Goal: Task Accomplishment & Management: Manage account settings

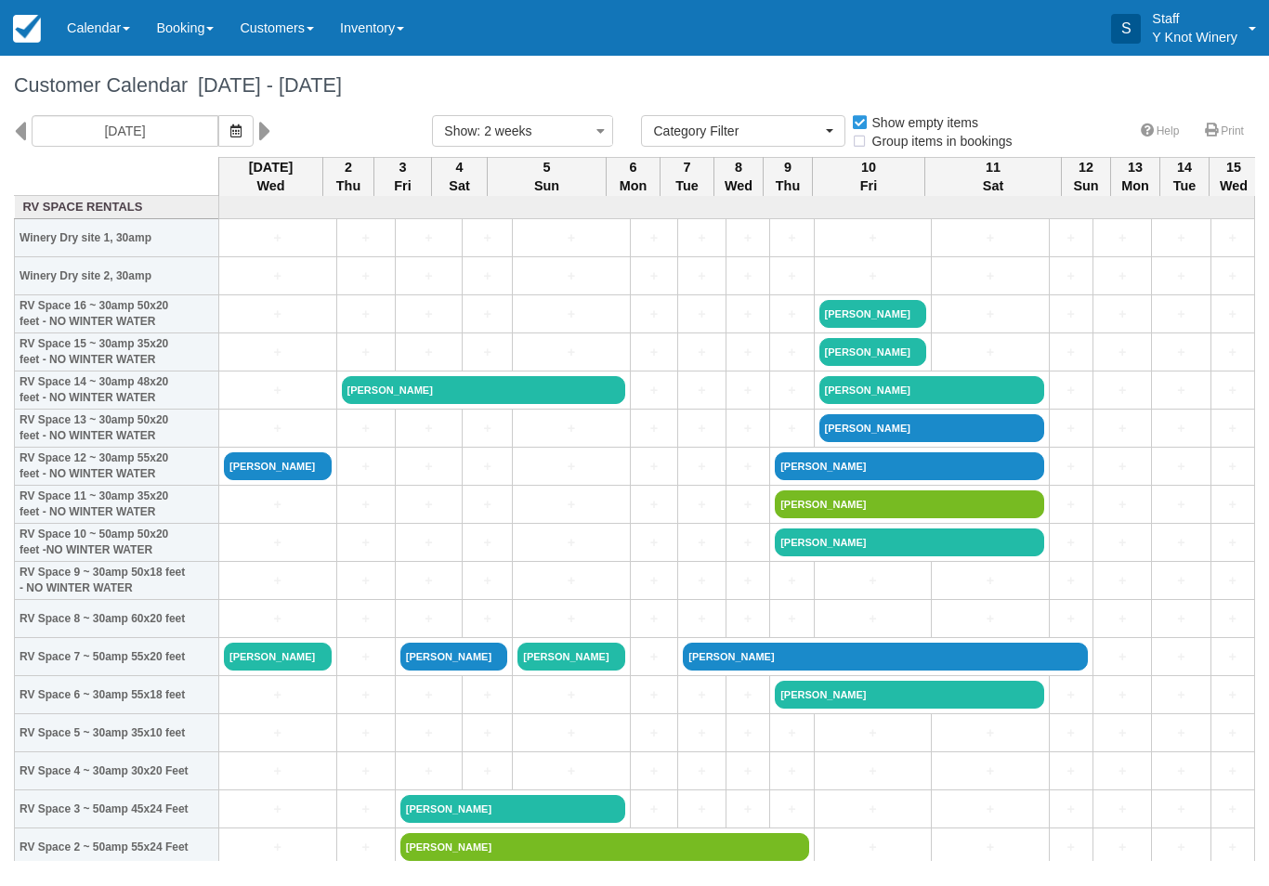
select select
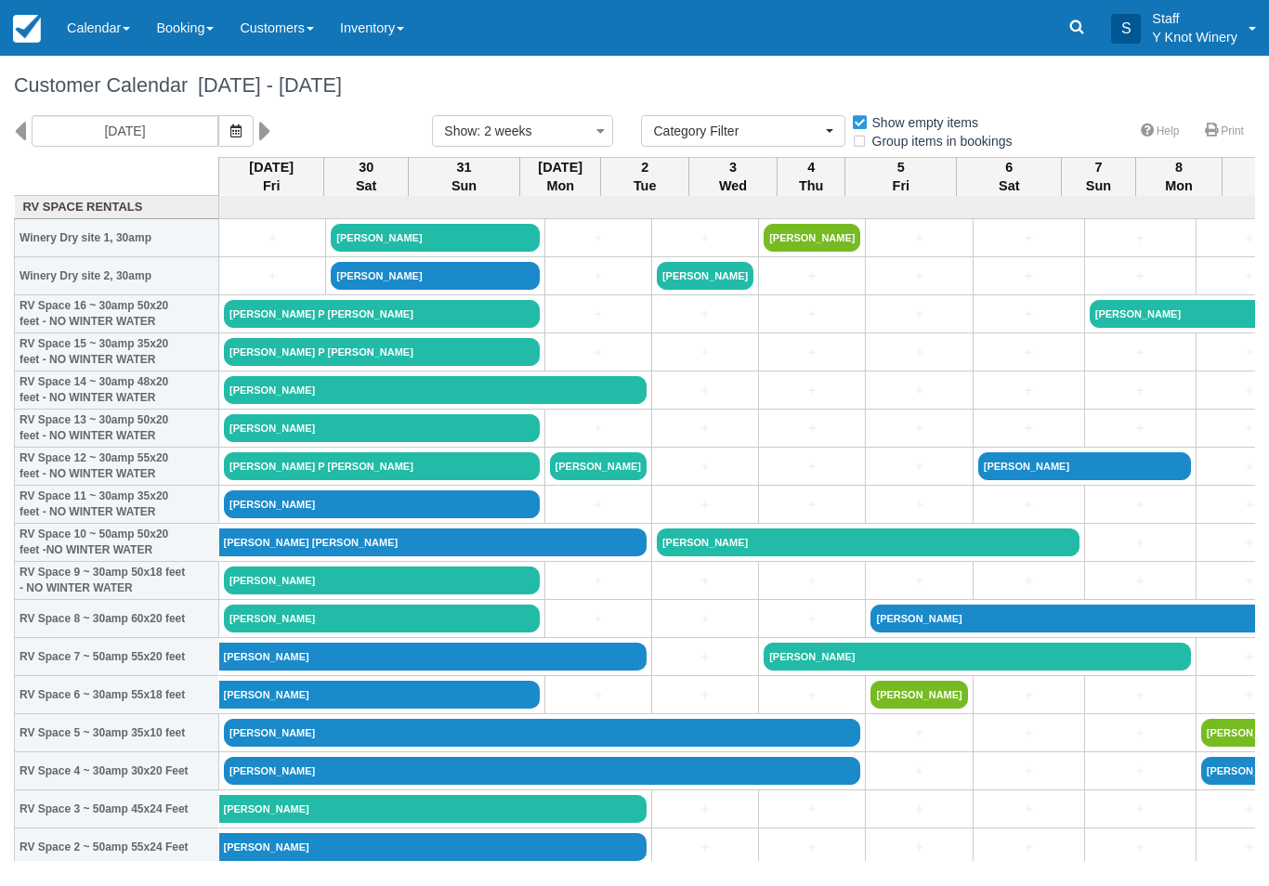
select select
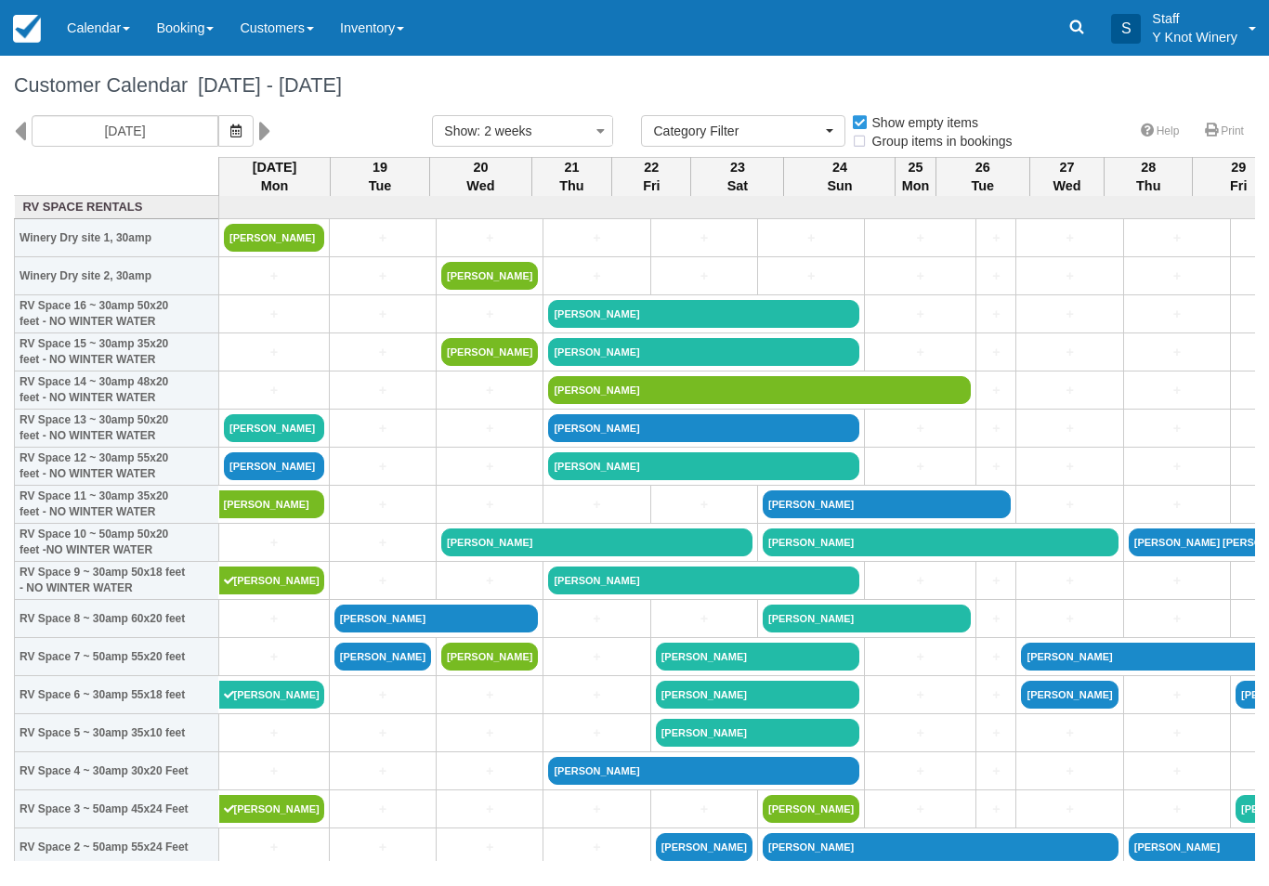
select select
click at [264, 581] on td "Laurie Masonheimer" at bounding box center [274, 581] width 111 height 38
click at [256, 594] on link "Laurie Masonheimer" at bounding box center [271, 581] width 105 height 28
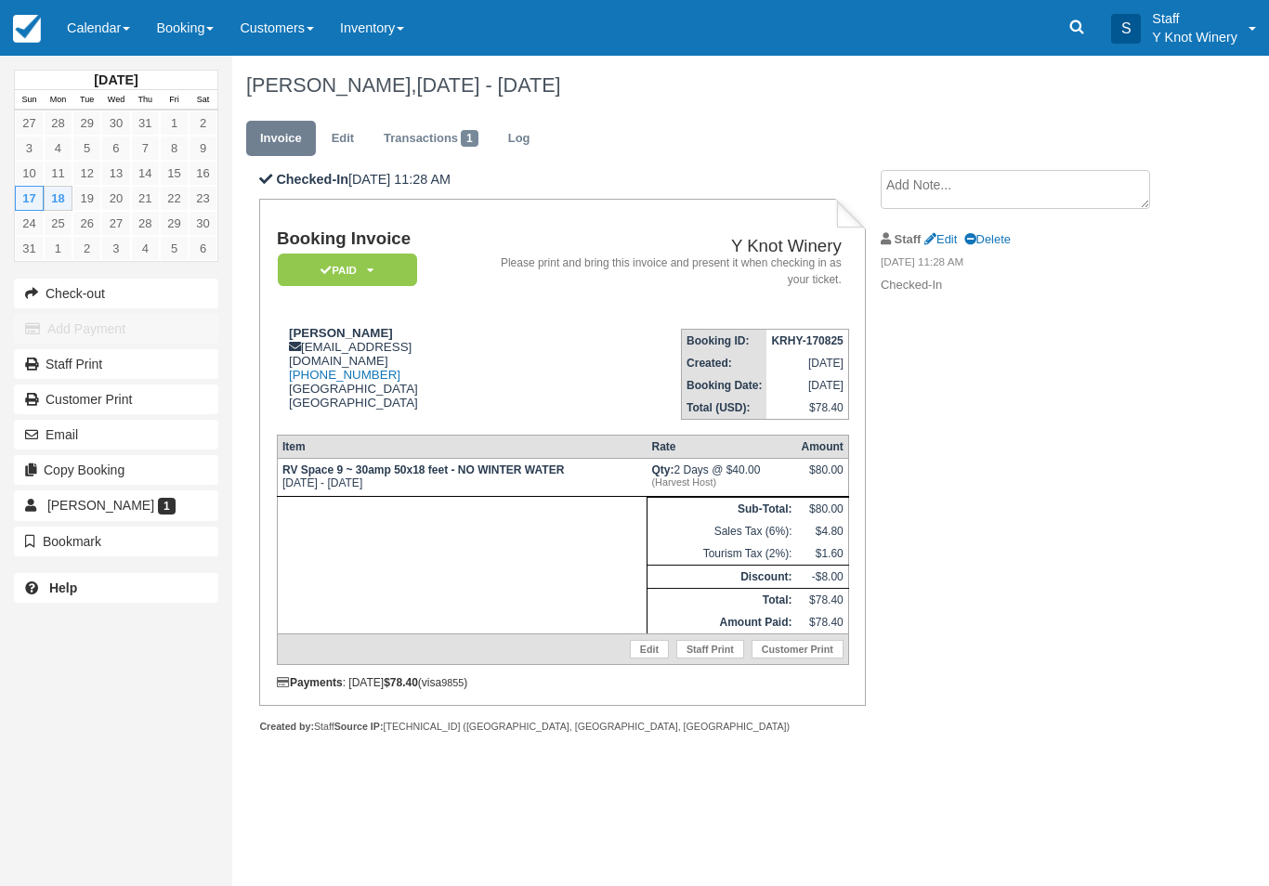
click at [342, 135] on link "Edit" at bounding box center [343, 139] width 50 height 36
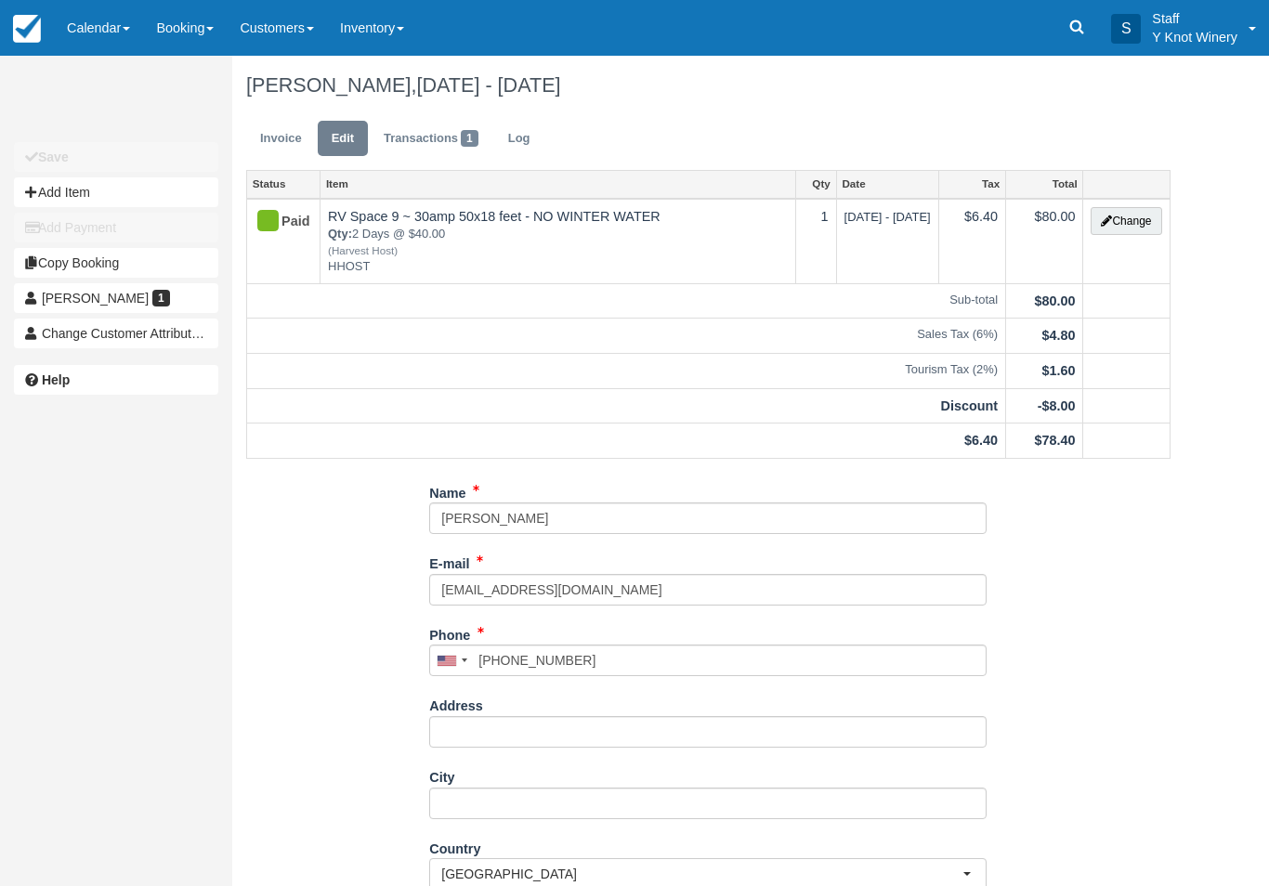
click at [1124, 227] on button "Change" at bounding box center [1125, 221] width 71 height 28
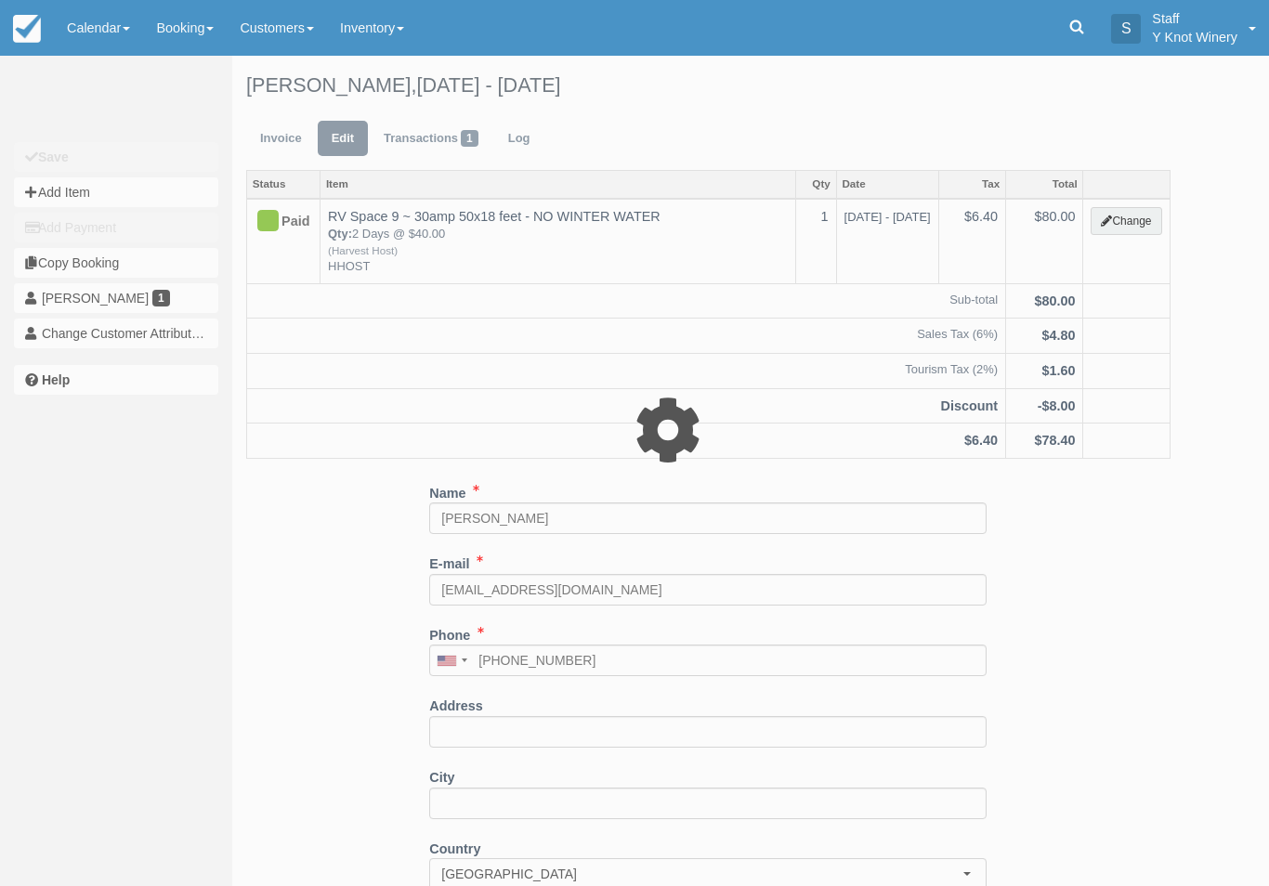
type input "80.00"
type input "HHOST"
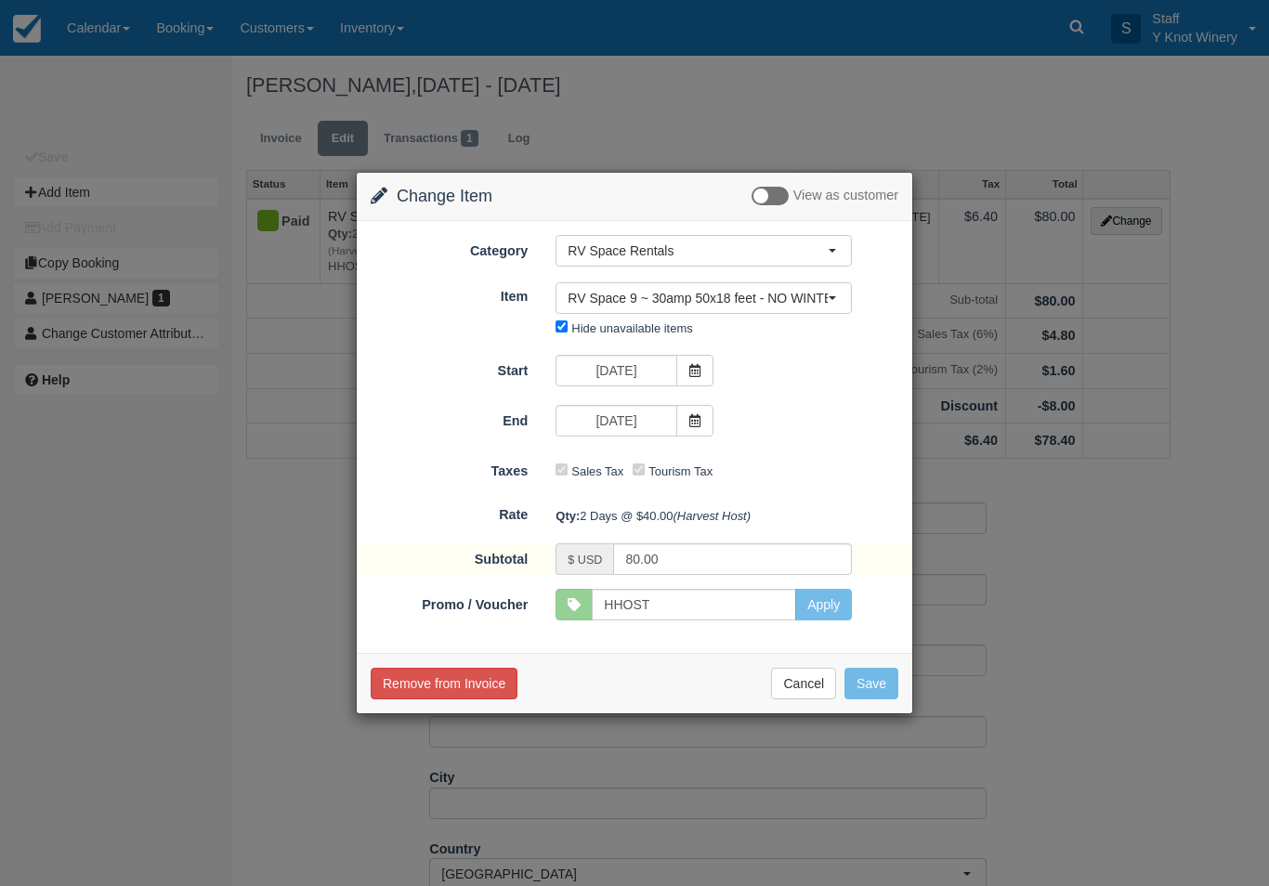
click at [692, 416] on icon at bounding box center [694, 420] width 13 height 13
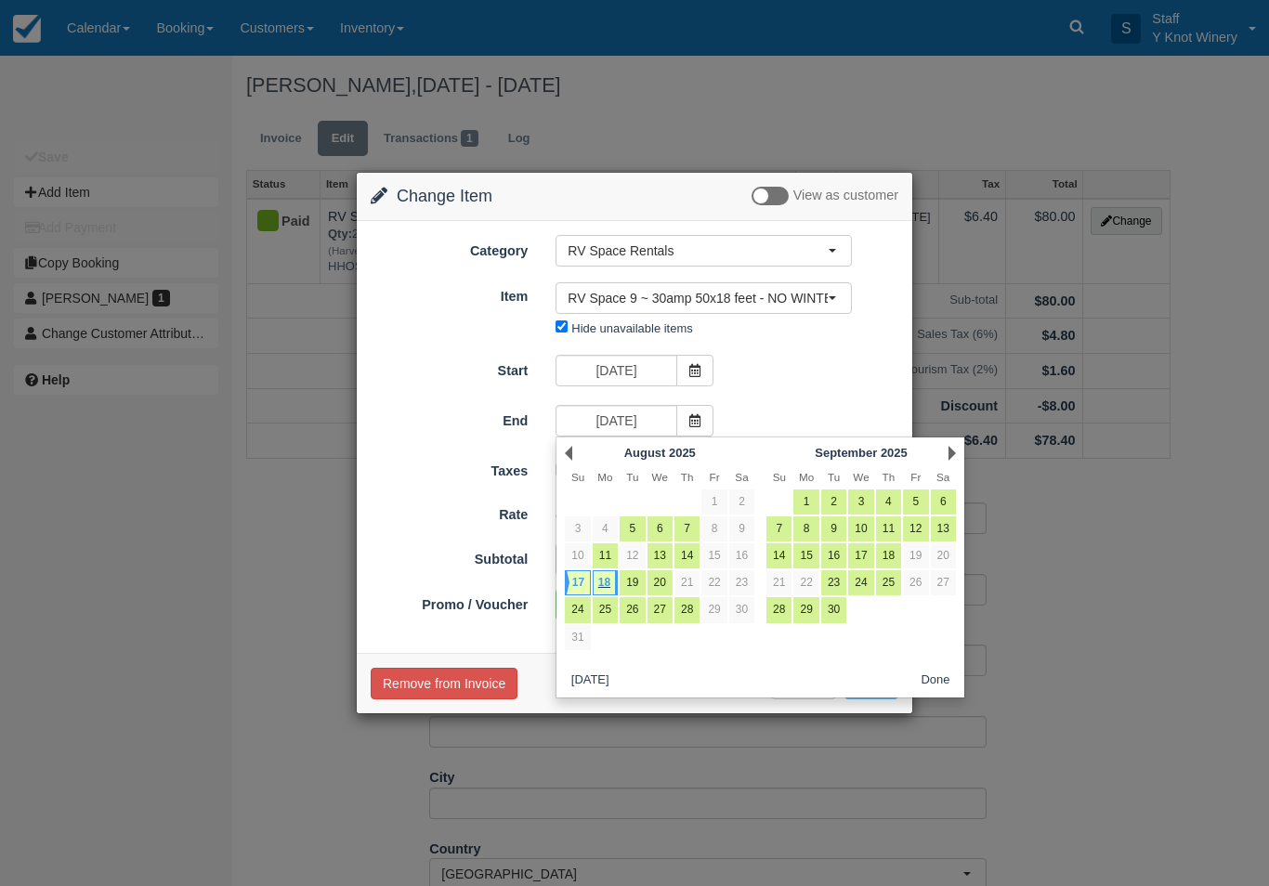
click at [635, 575] on link "19" at bounding box center [632, 582] width 25 height 25
type input "08/19/25"
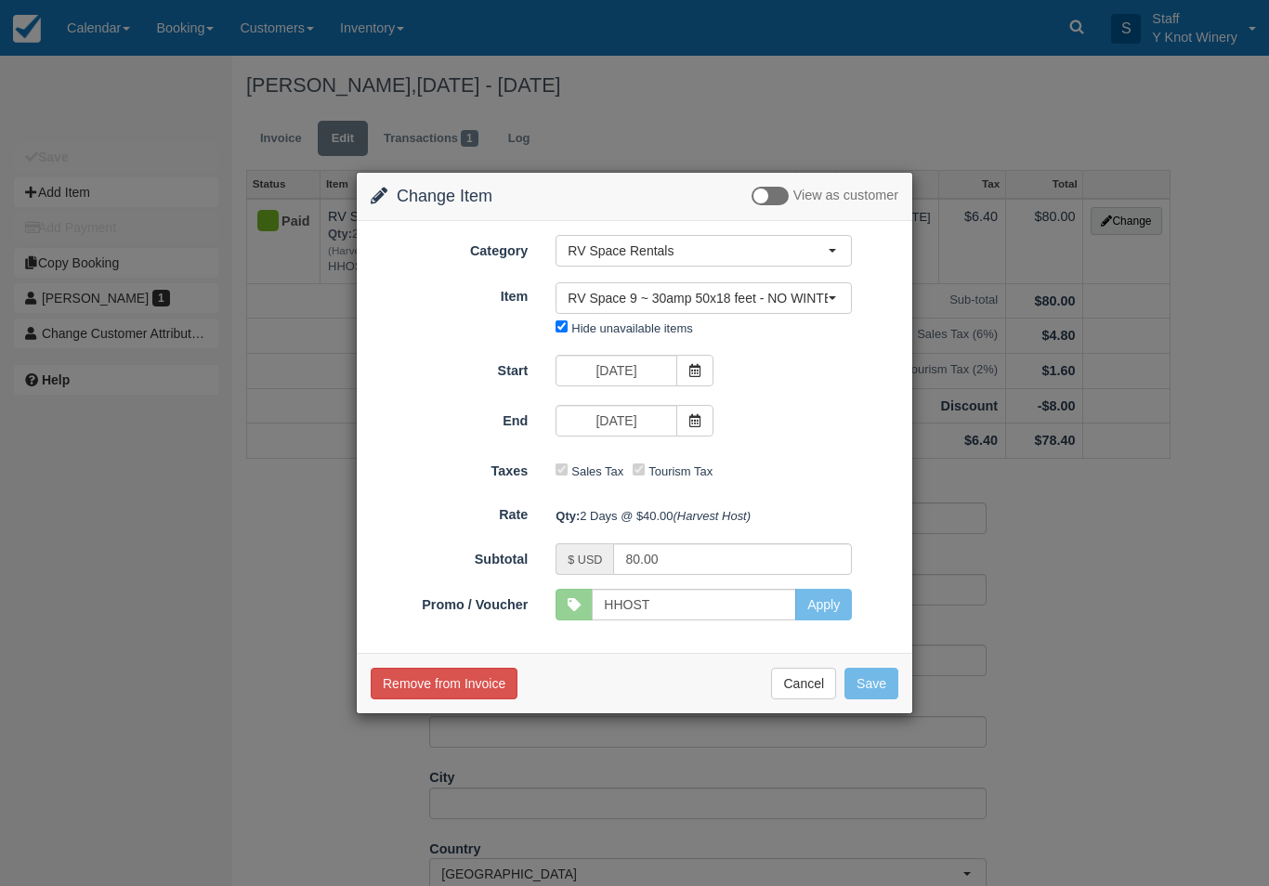
type input "120.00"
click at [870, 679] on button "Save" at bounding box center [871, 684] width 54 height 32
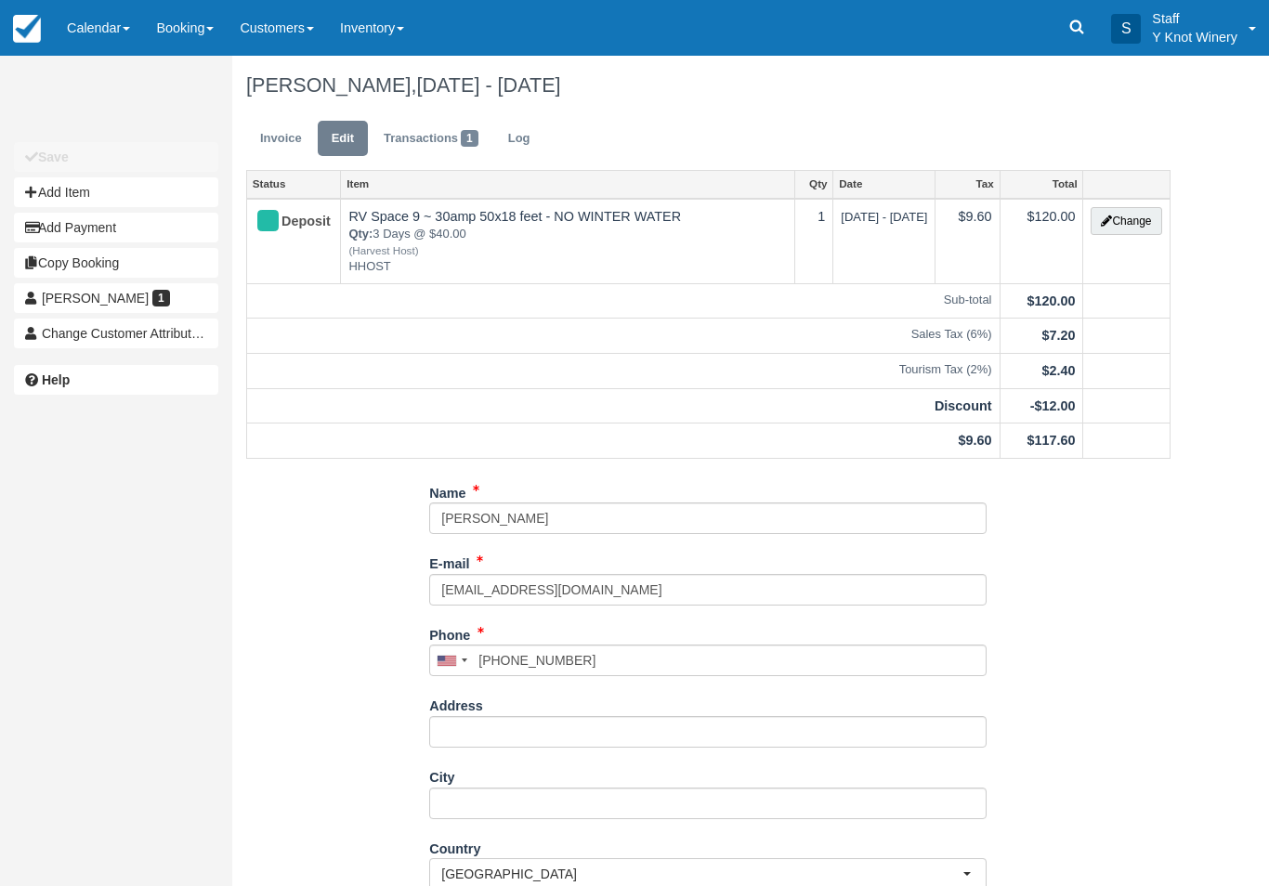
click at [273, 145] on link "Invoice" at bounding box center [281, 139] width 70 height 36
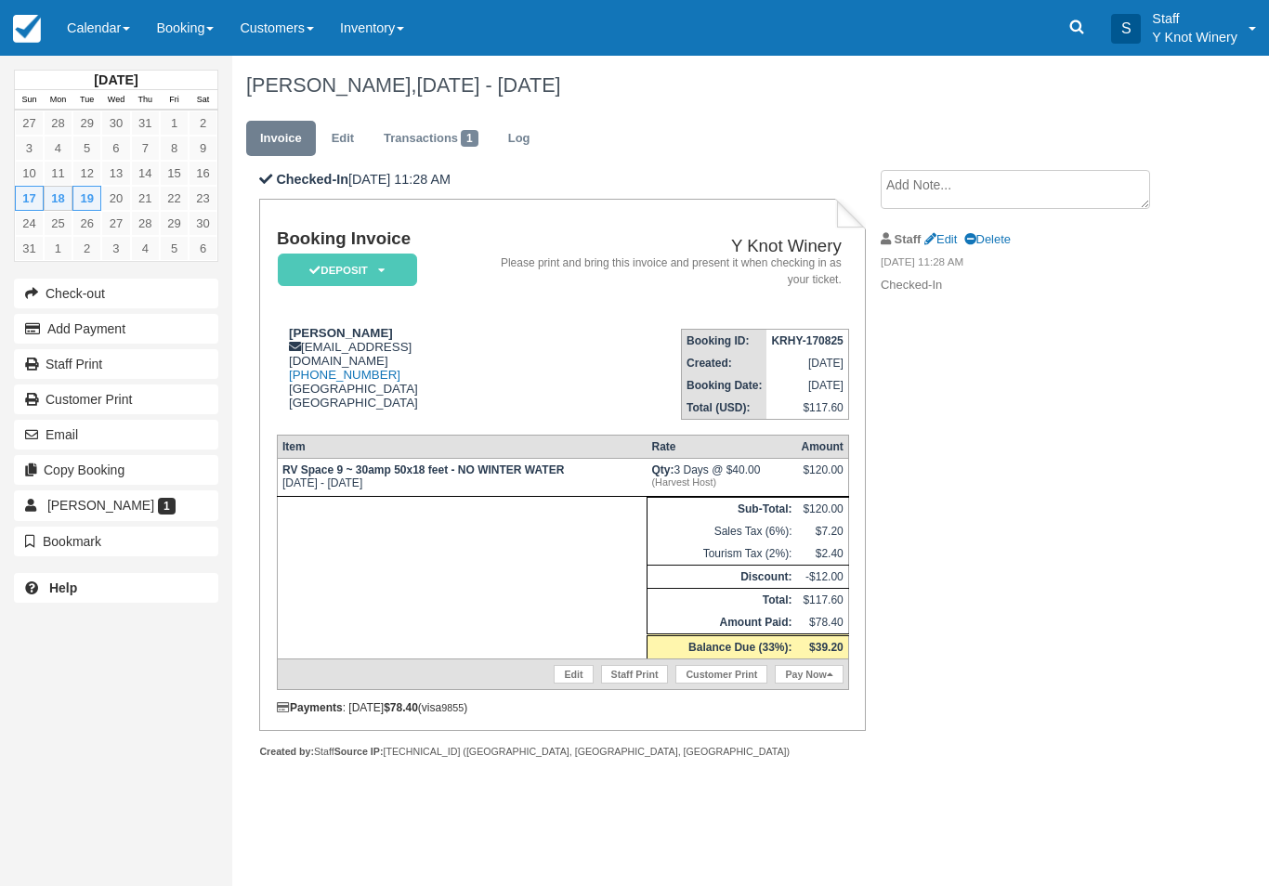
click at [127, 22] on link "Calendar" at bounding box center [98, 28] width 89 height 56
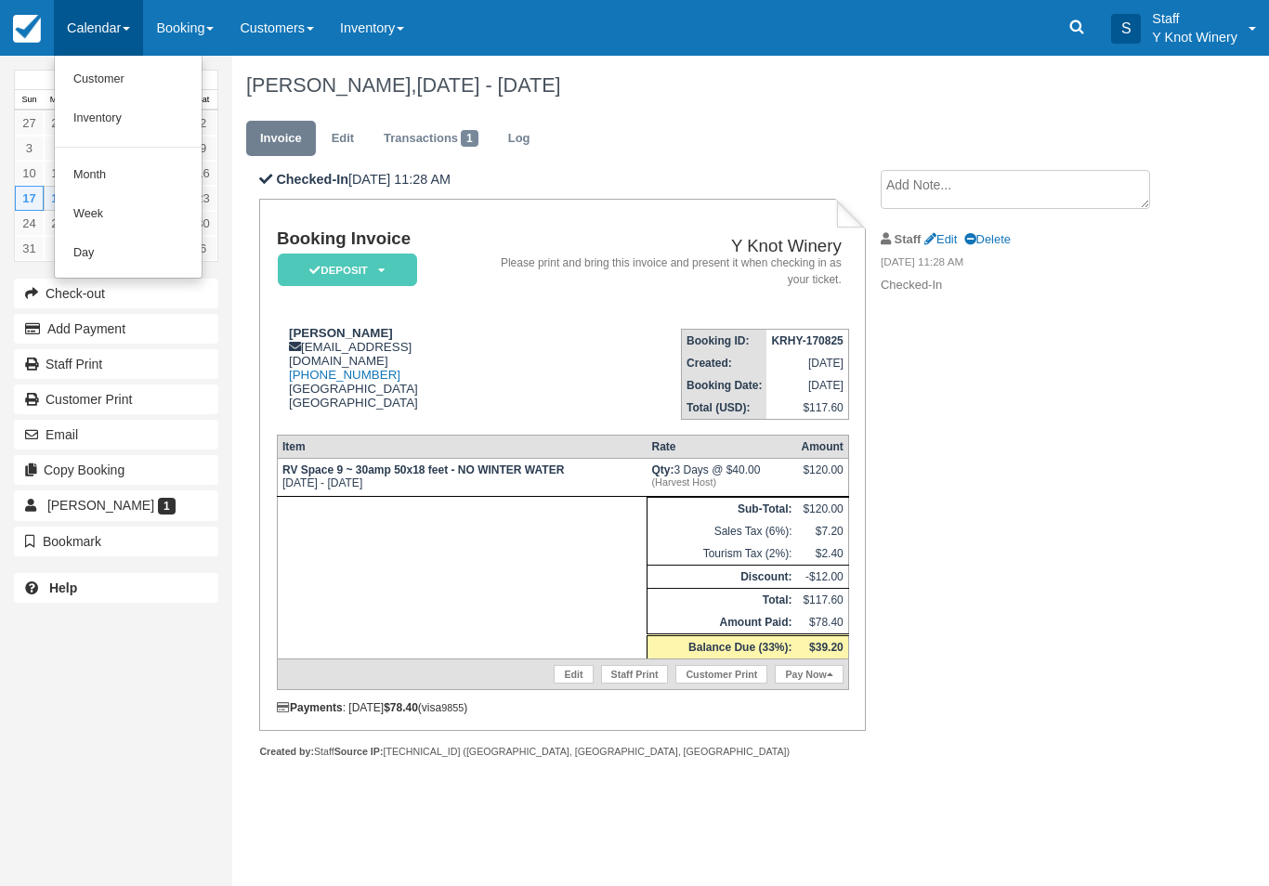
click at [104, 80] on link "Customer" at bounding box center [128, 79] width 147 height 39
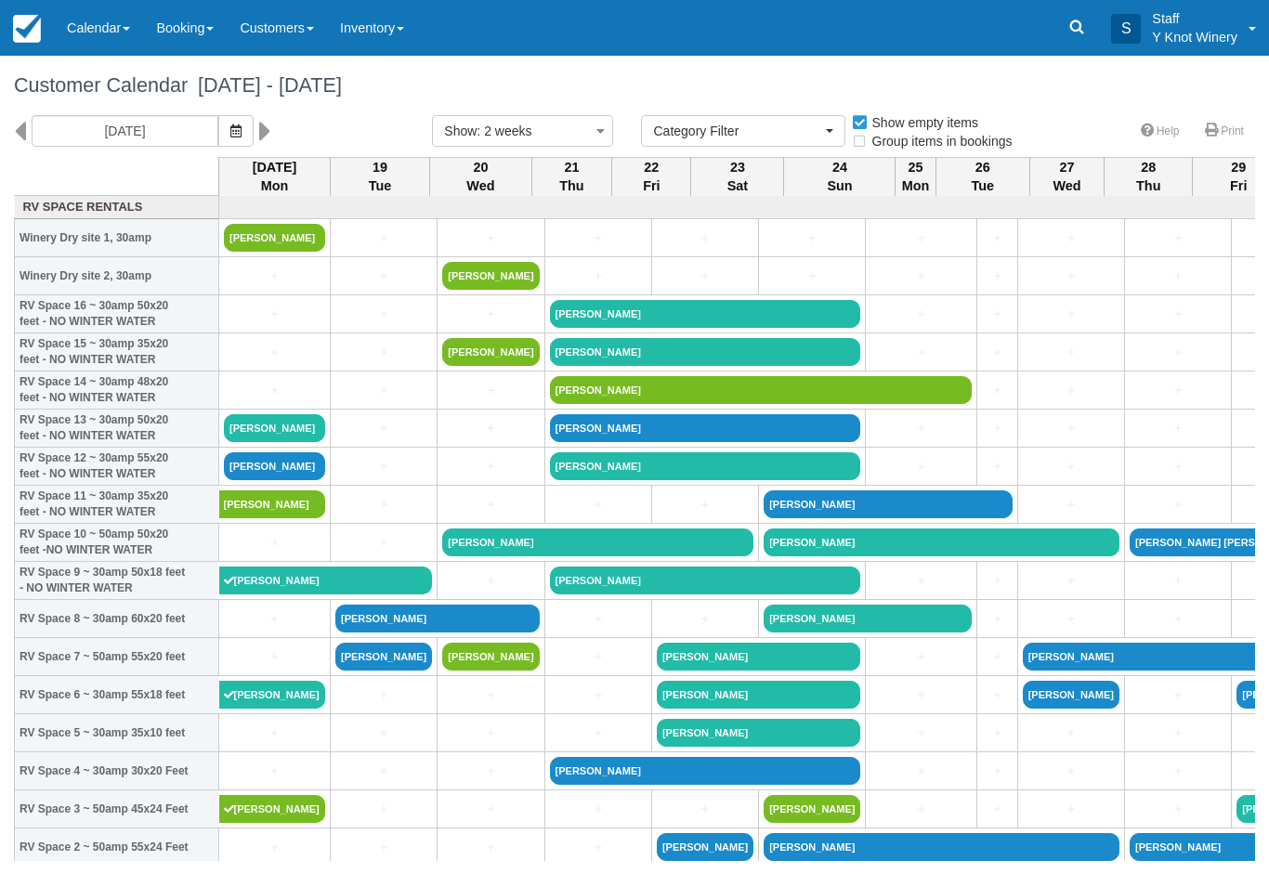
select select
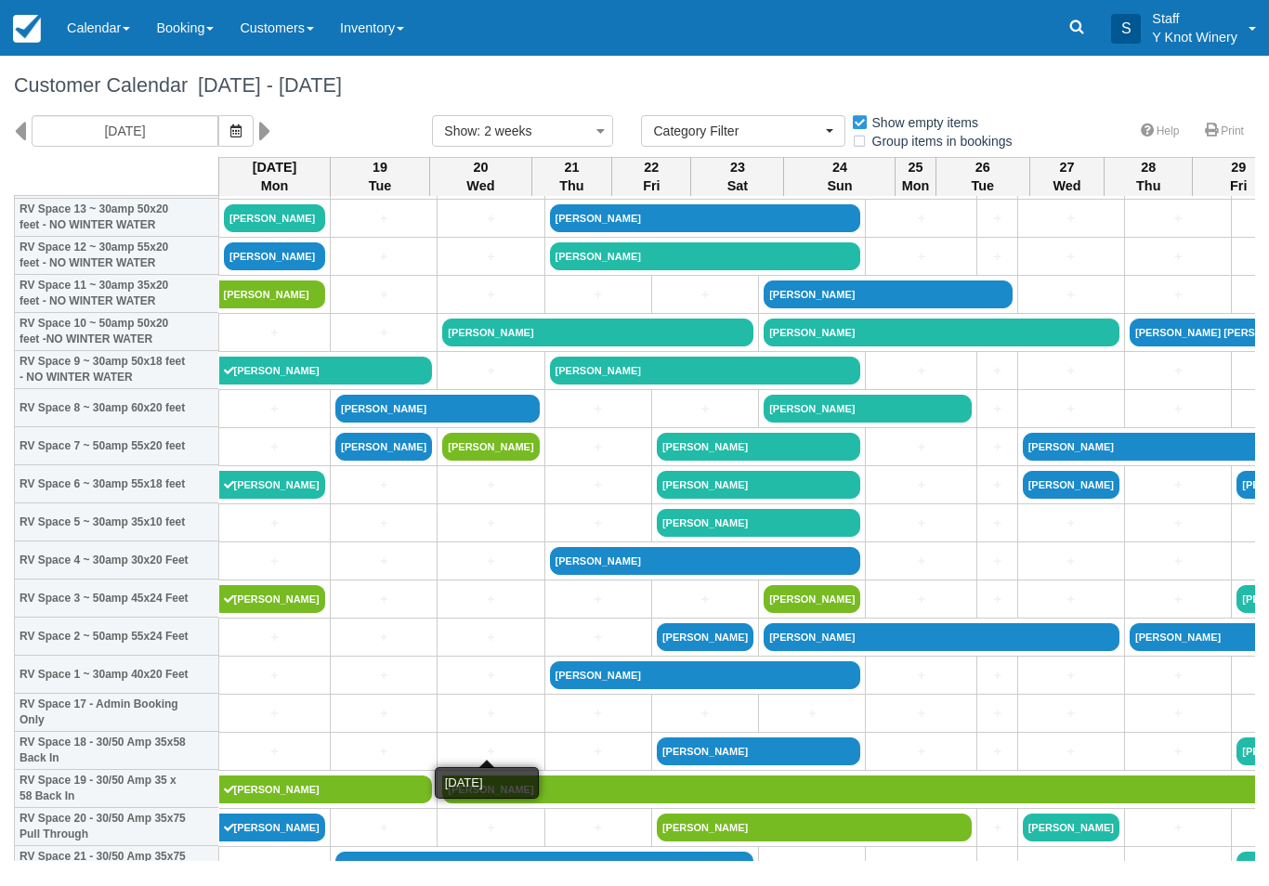
scroll to position [211, 0]
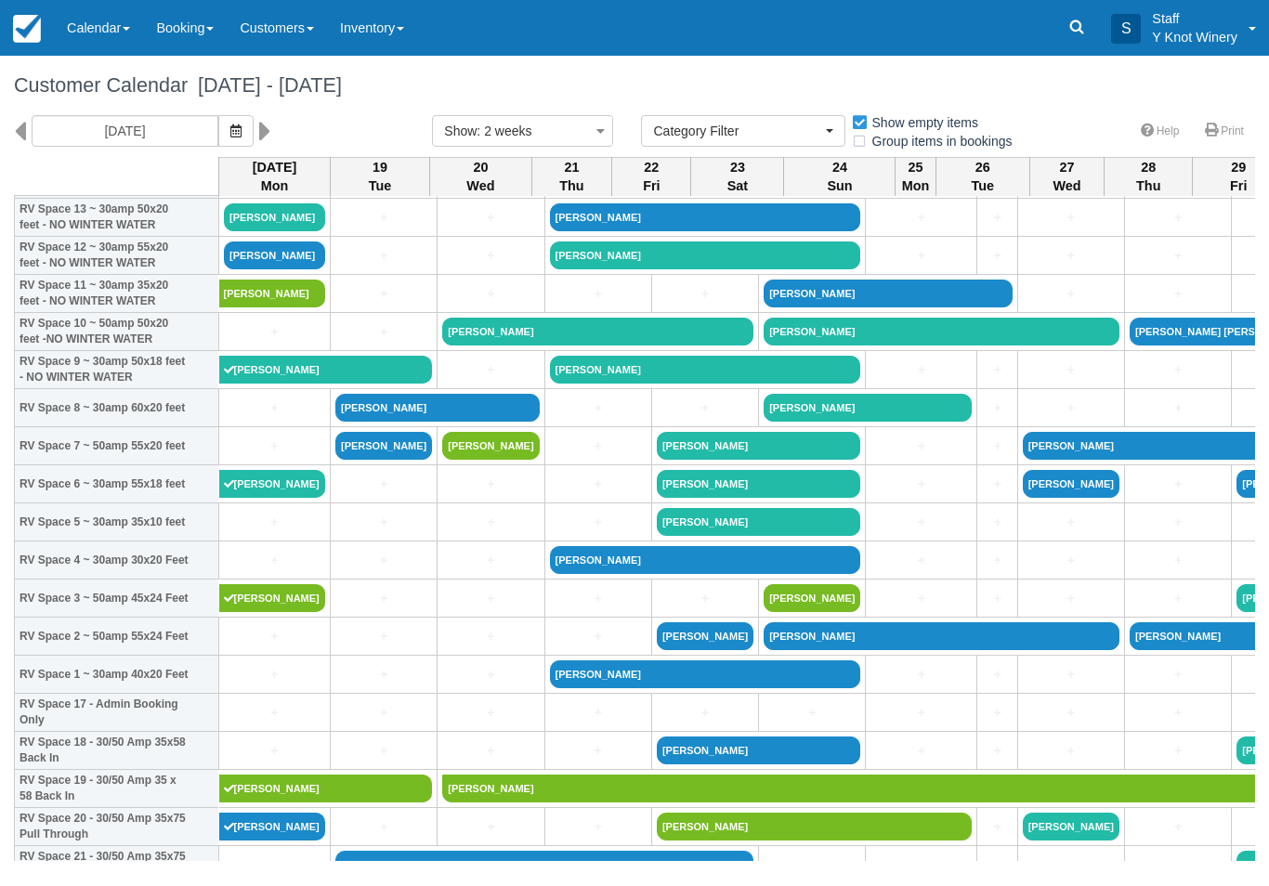
click at [278, 307] on link "[PERSON_NAME]" at bounding box center [272, 294] width 107 height 28
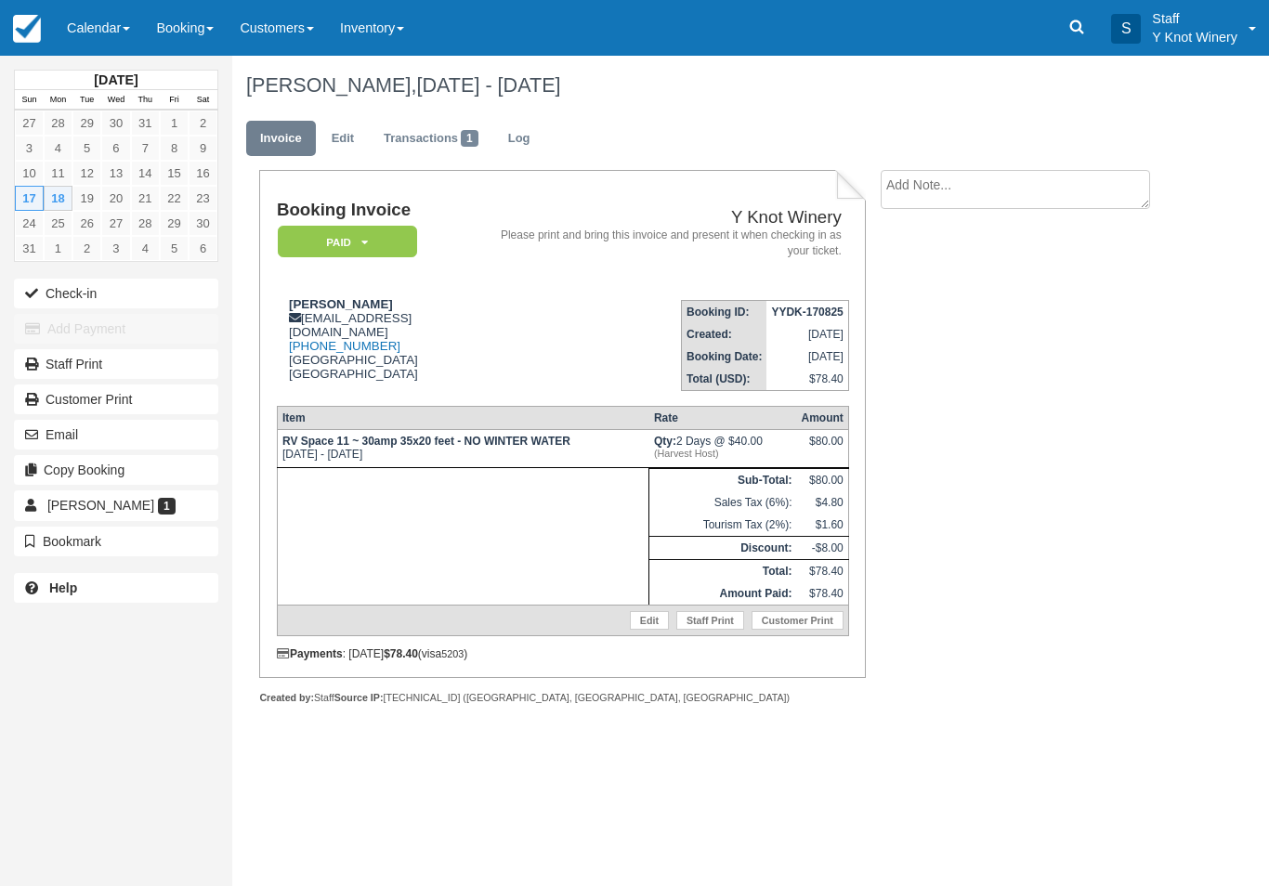
click at [346, 137] on link "Edit" at bounding box center [343, 139] width 50 height 36
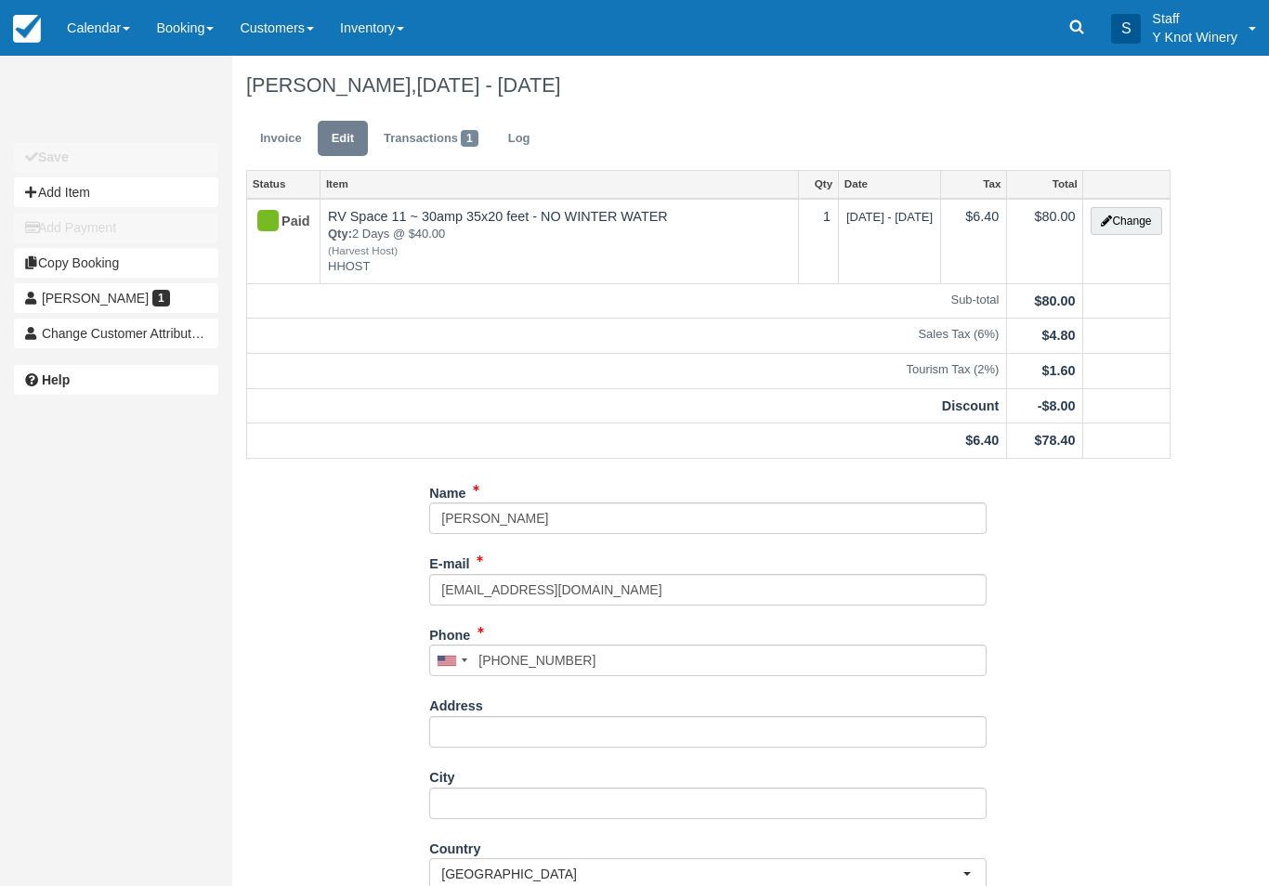
click at [1122, 230] on button "Change" at bounding box center [1125, 221] width 71 height 28
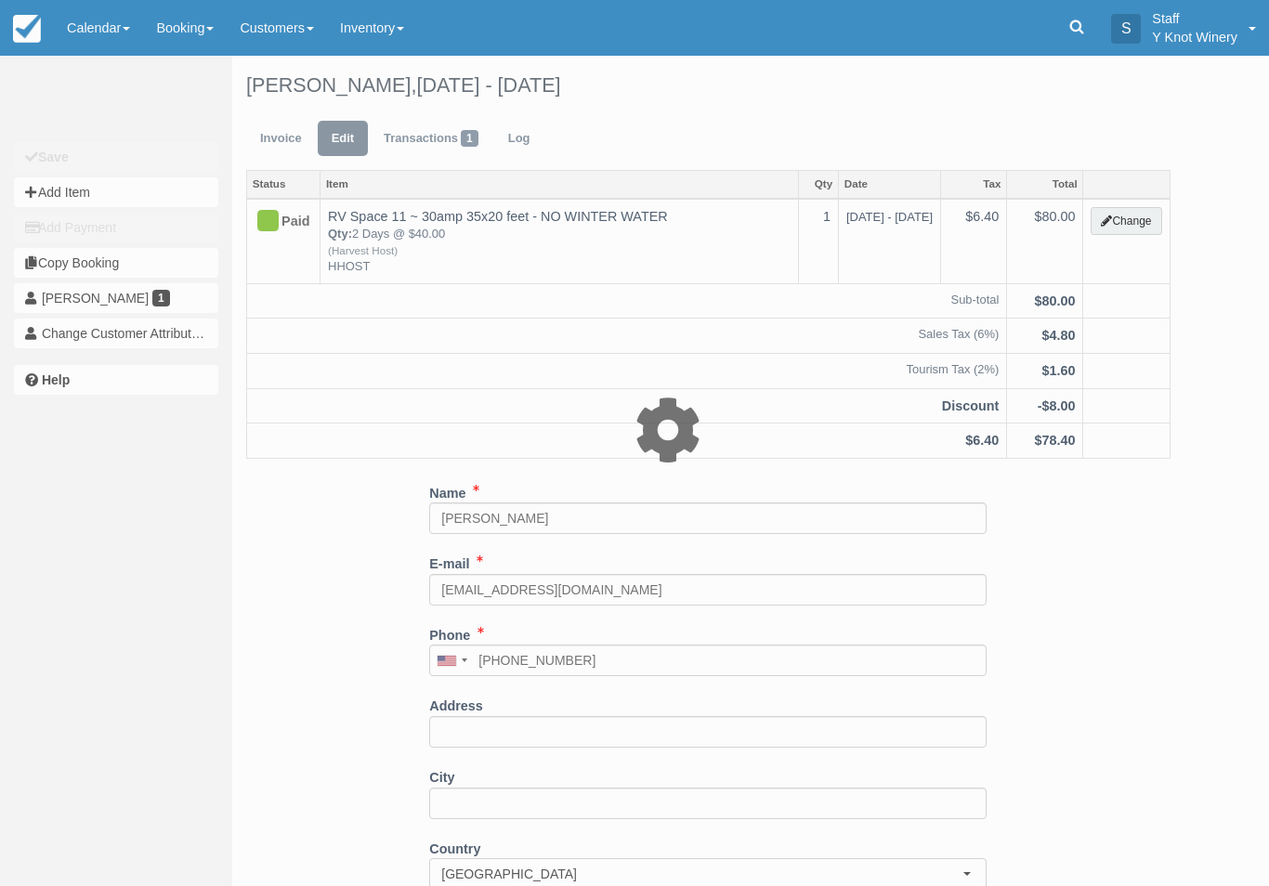
type input "80.00"
type input "HHOST"
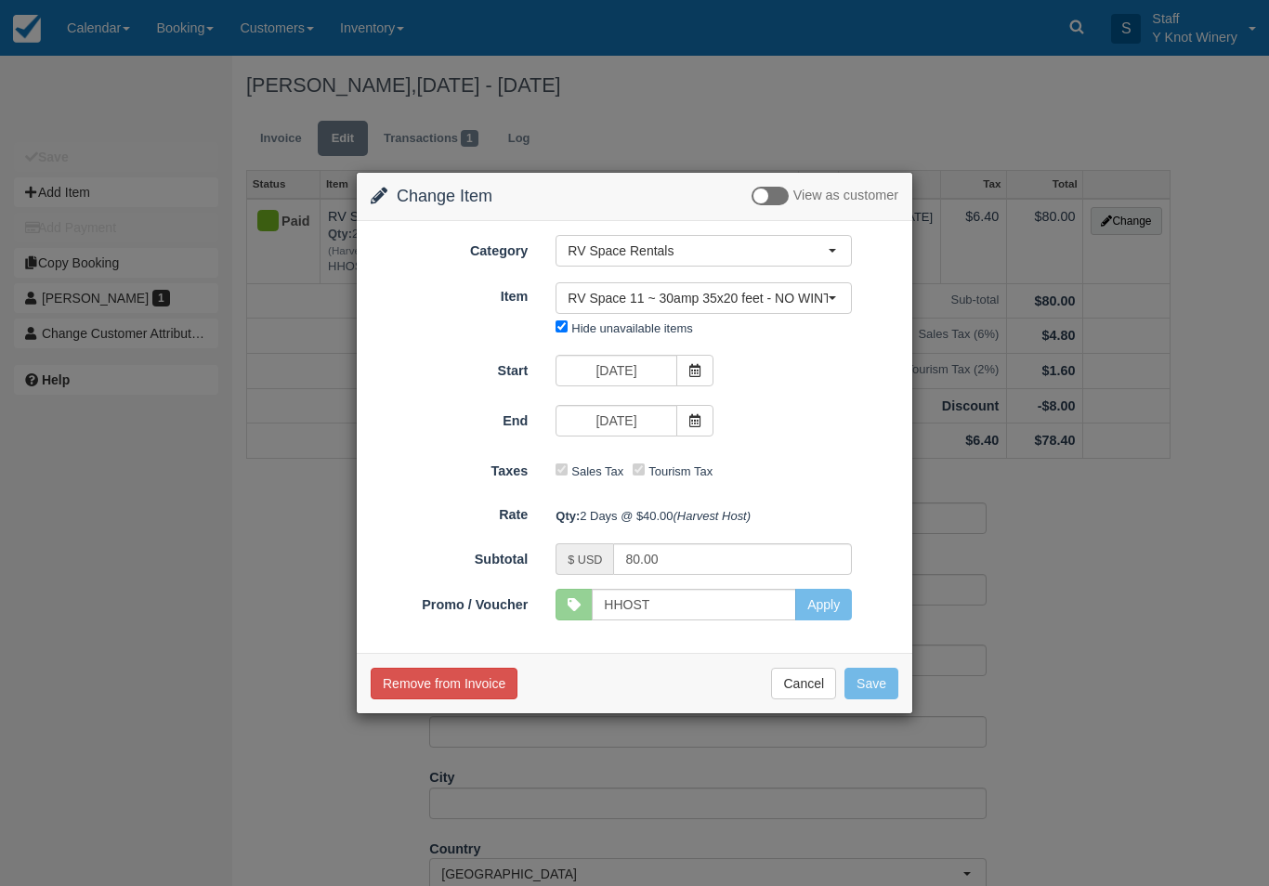
click at [699, 425] on icon at bounding box center [694, 420] width 13 height 13
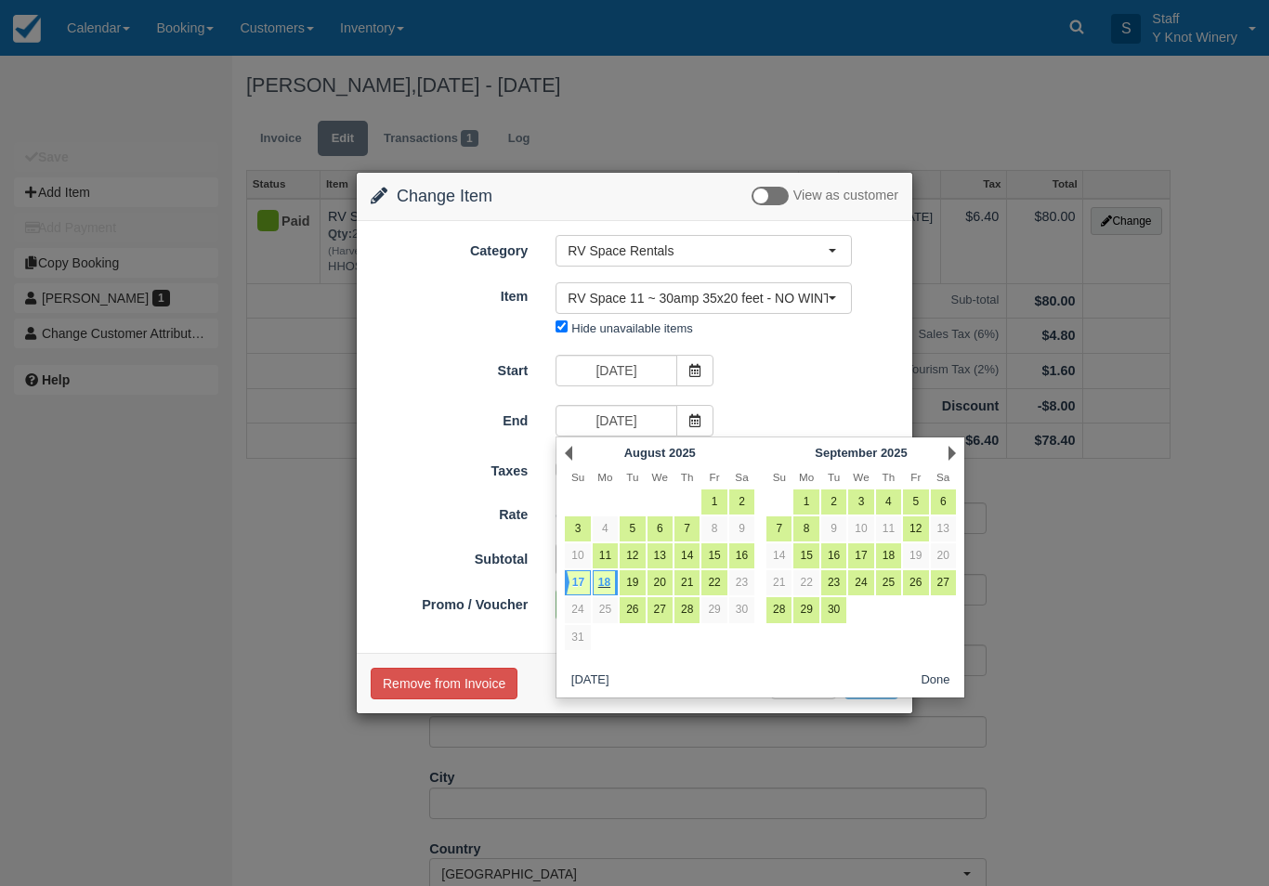
click at [620, 579] on link "19" at bounding box center [632, 582] width 25 height 25
type input "[DATE]"
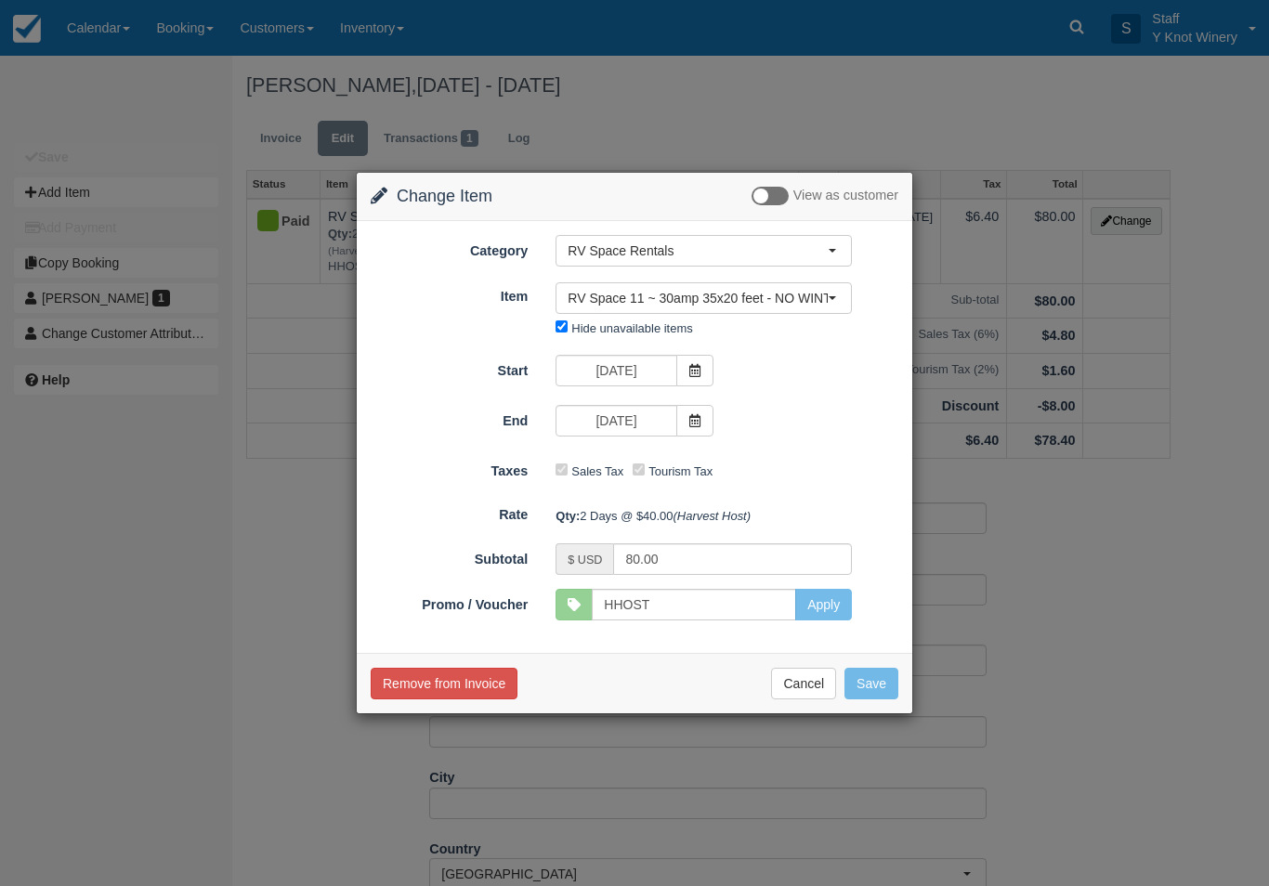
type input "120.00"
click at [874, 684] on button "Save" at bounding box center [871, 684] width 54 height 32
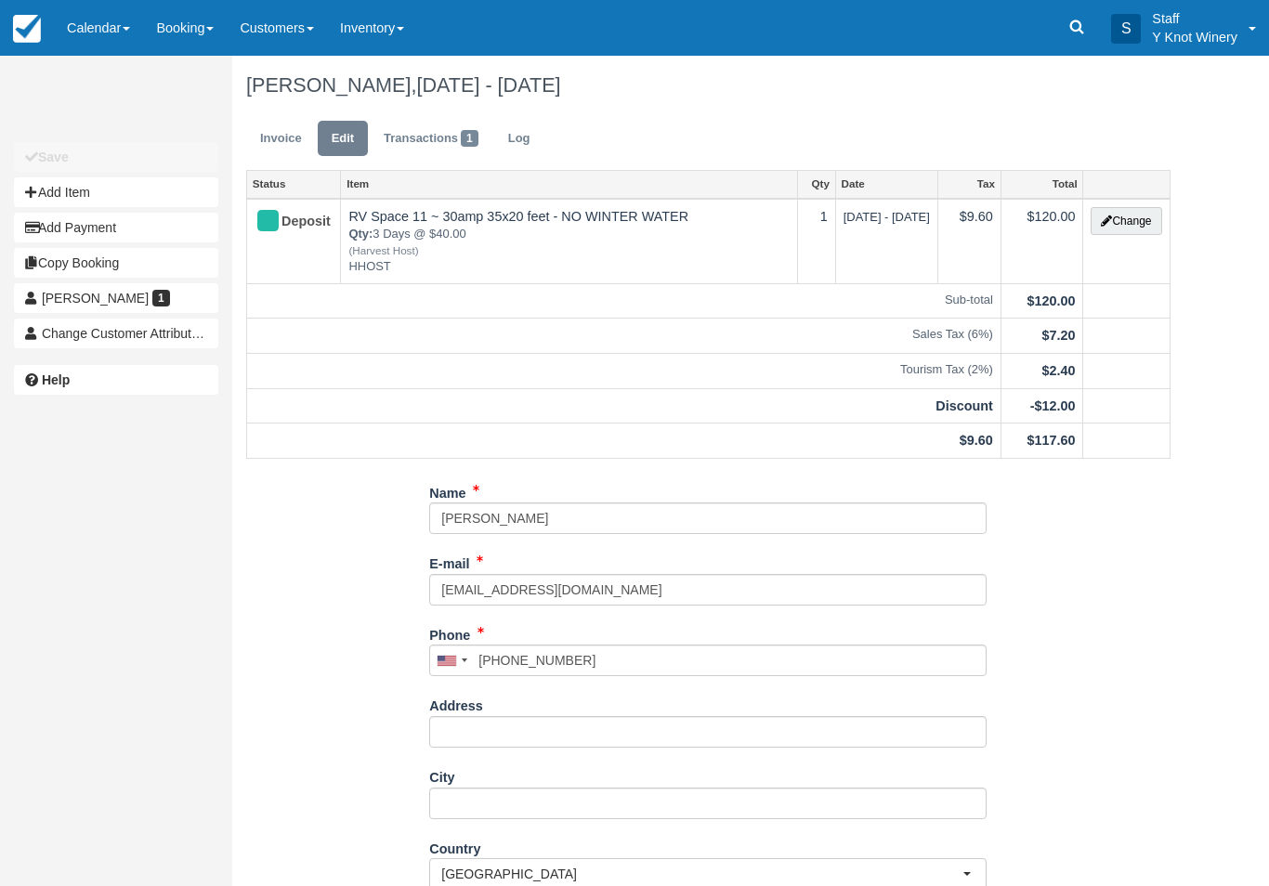
click at [273, 139] on link "Invoice" at bounding box center [281, 139] width 70 height 36
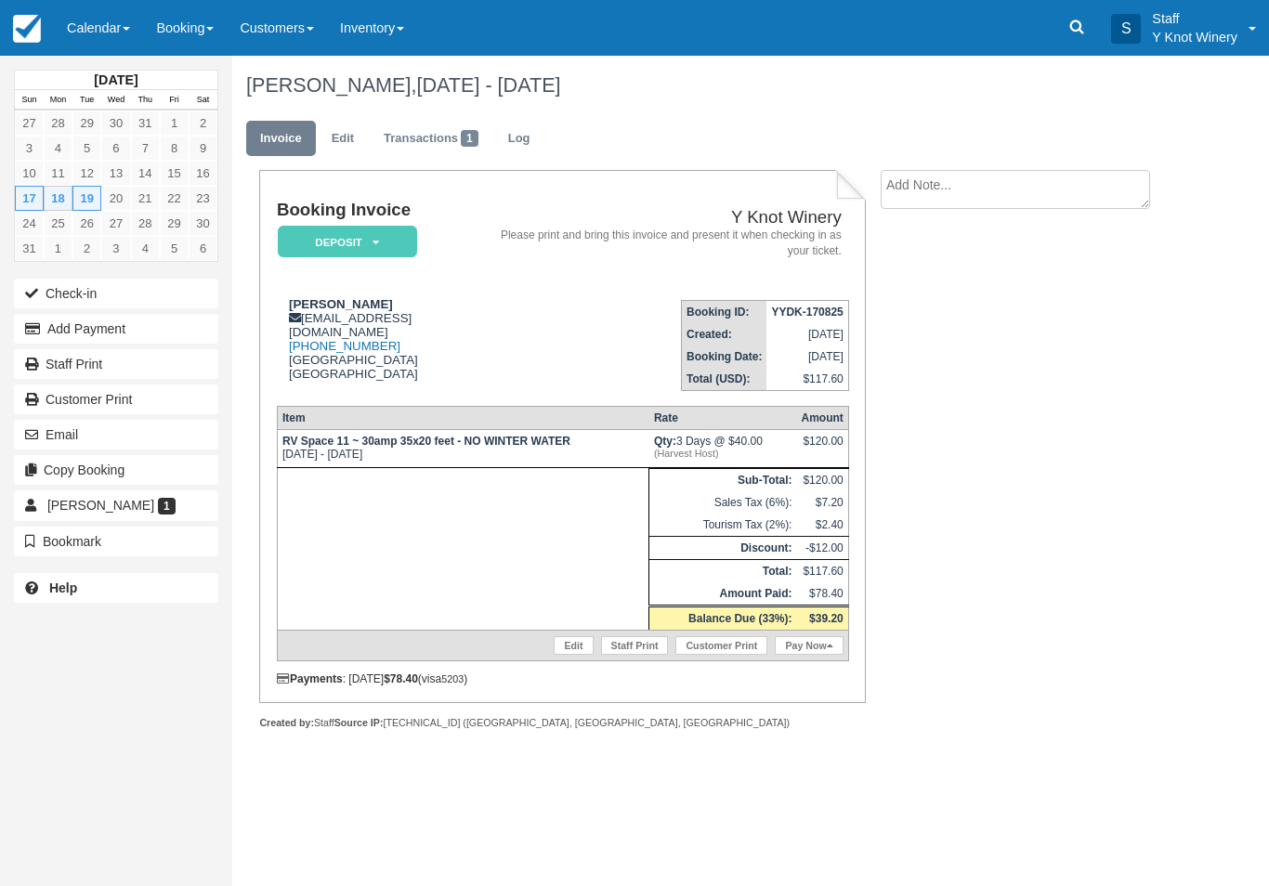
click at [439, 143] on link "Transactions 1" at bounding box center [431, 139] width 123 height 36
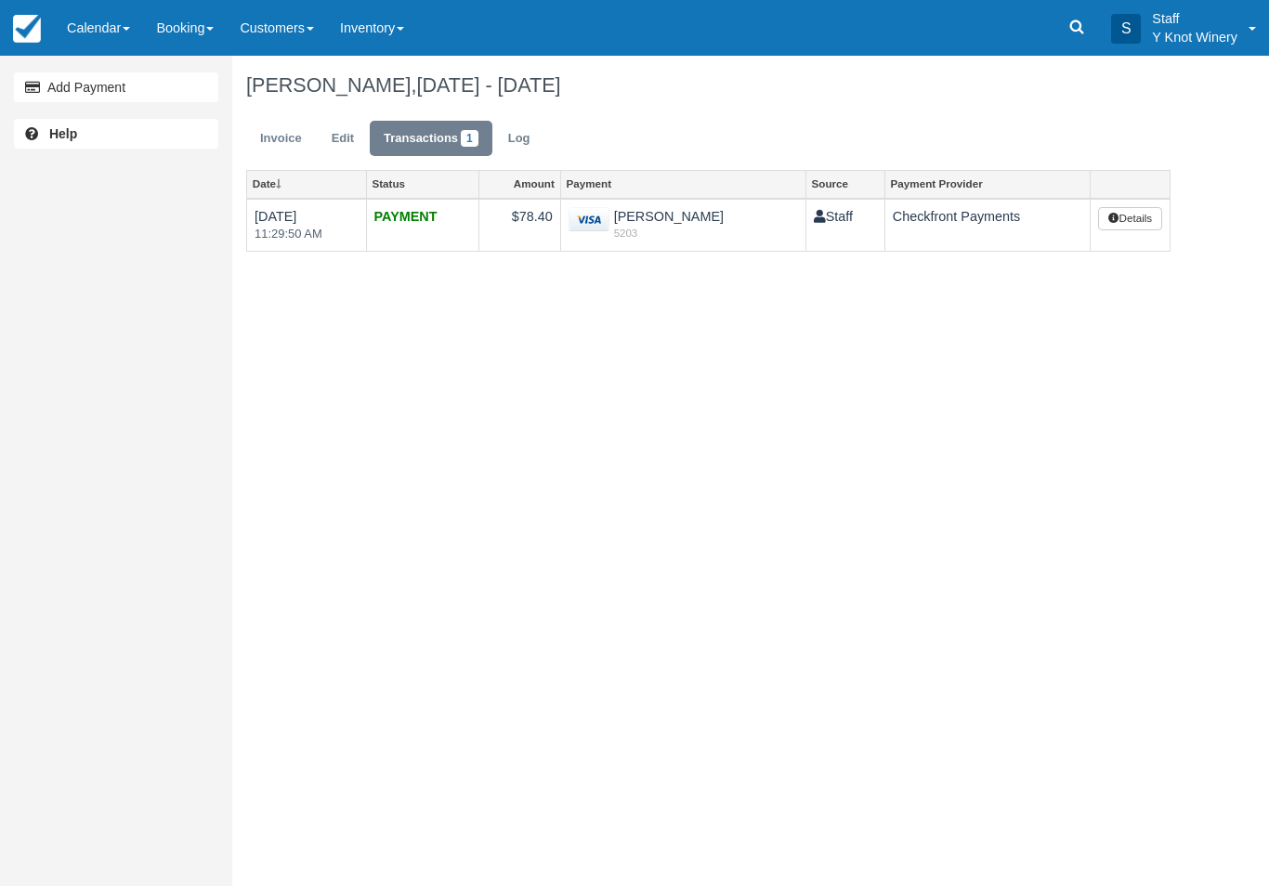
click at [277, 142] on link "Invoice" at bounding box center [281, 139] width 70 height 36
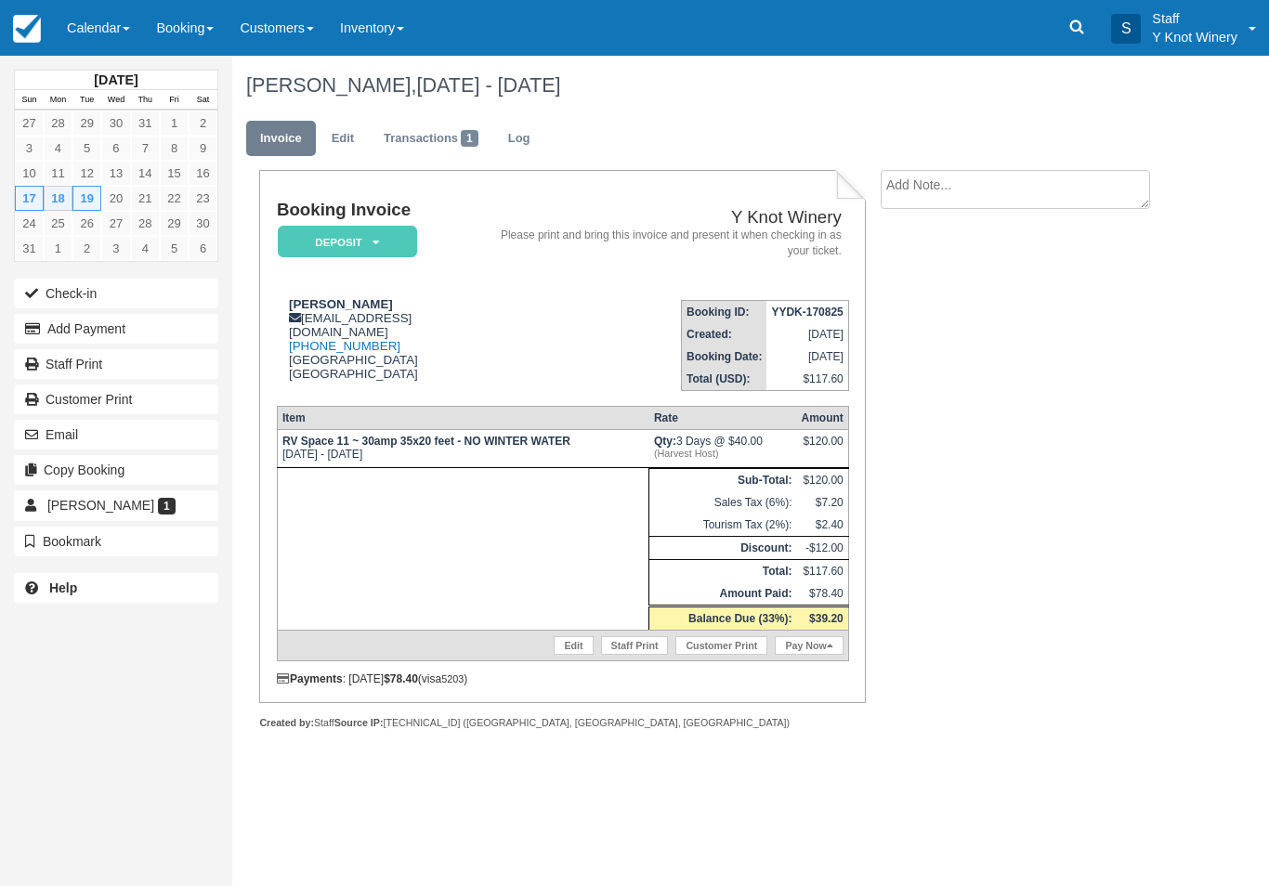
click at [141, 334] on button "Add Payment" at bounding box center [116, 329] width 204 height 30
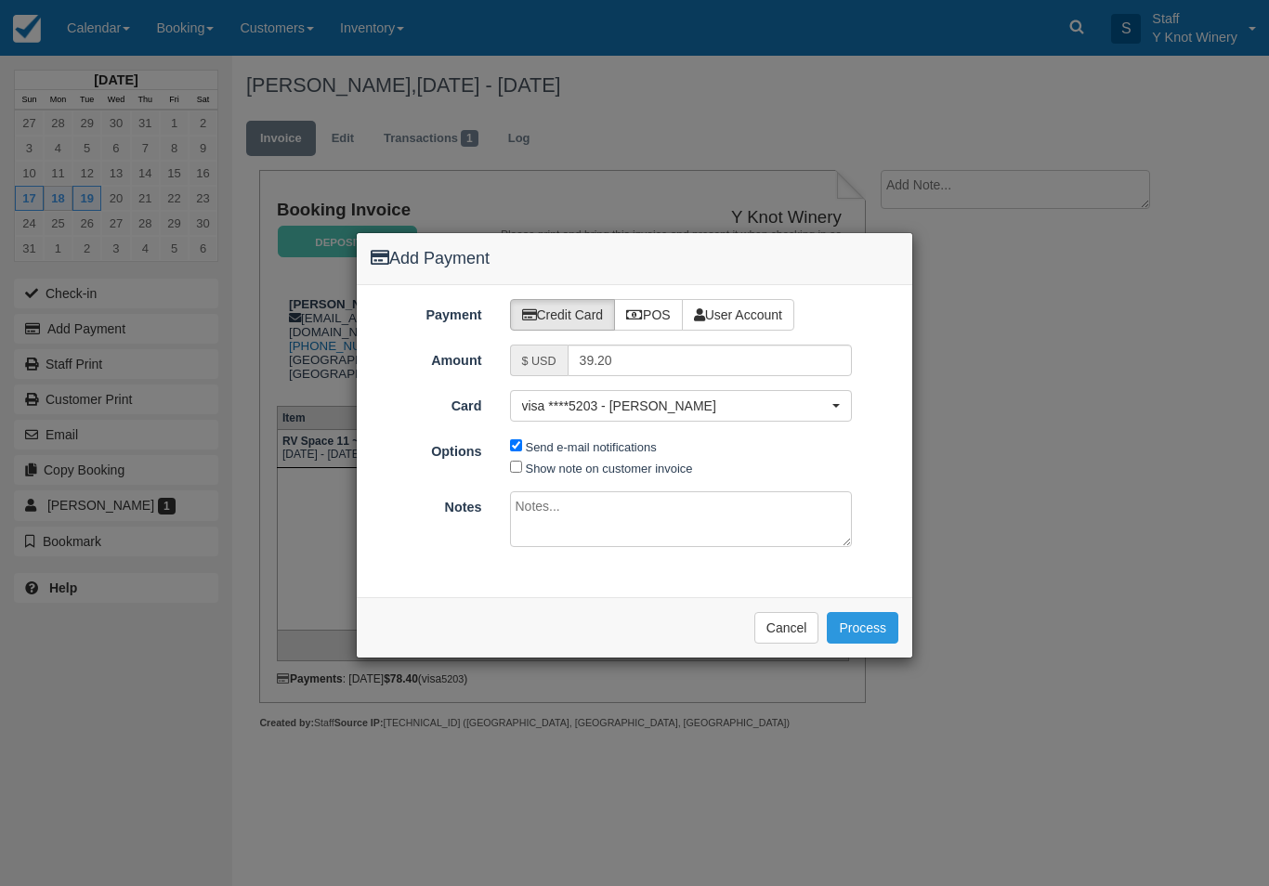
click at [869, 624] on button "Process" at bounding box center [863, 628] width 72 height 32
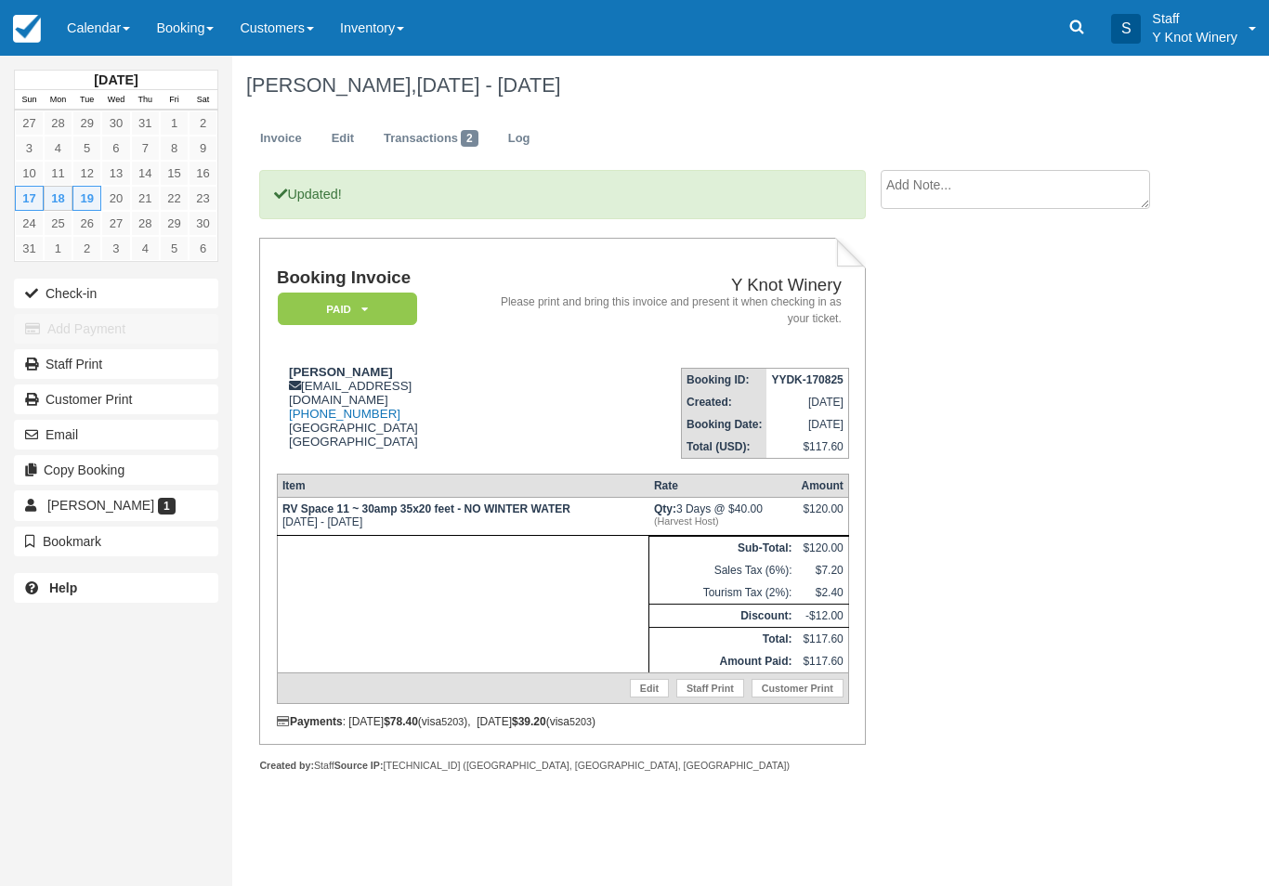
click at [118, 36] on link "Calendar" at bounding box center [98, 28] width 89 height 56
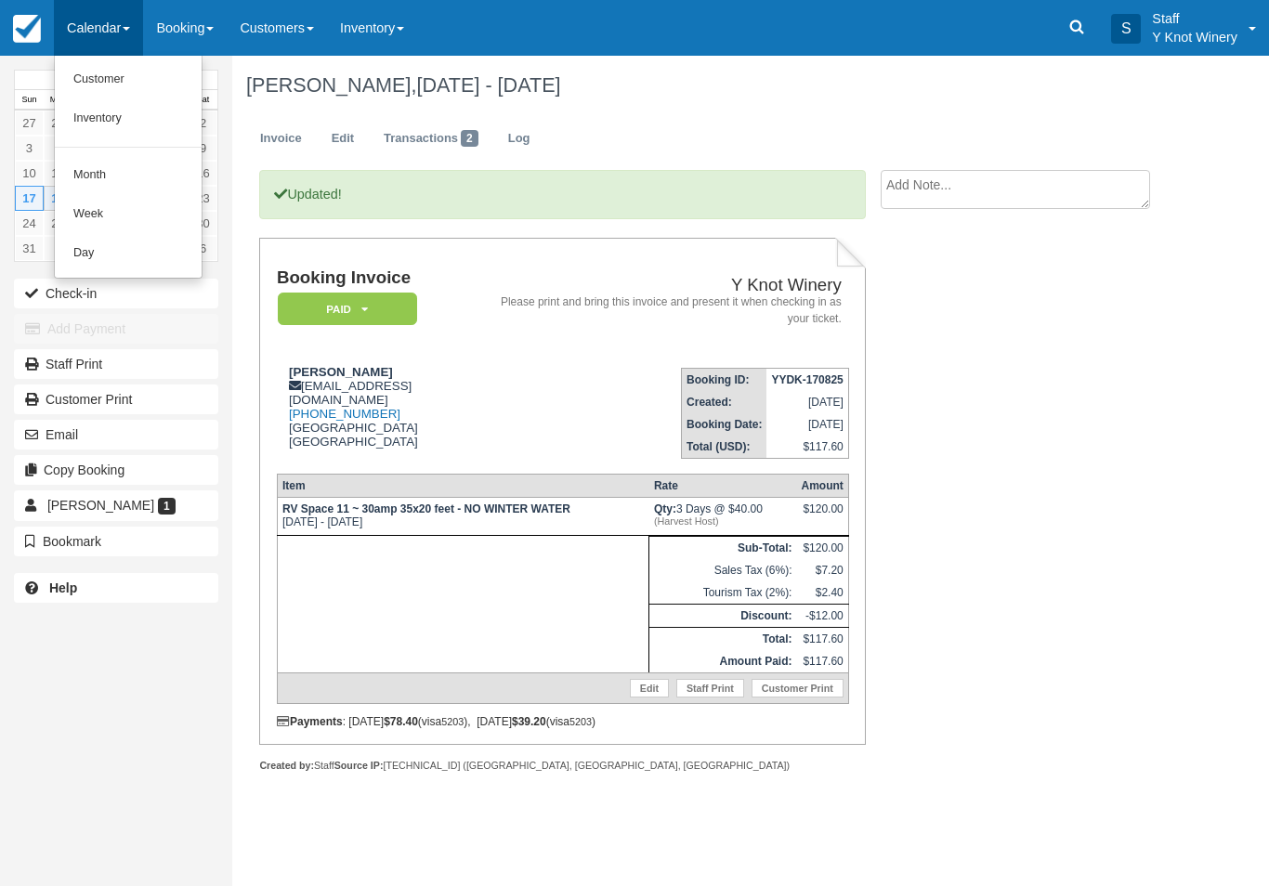
click at [120, 73] on link "Customer" at bounding box center [128, 79] width 147 height 39
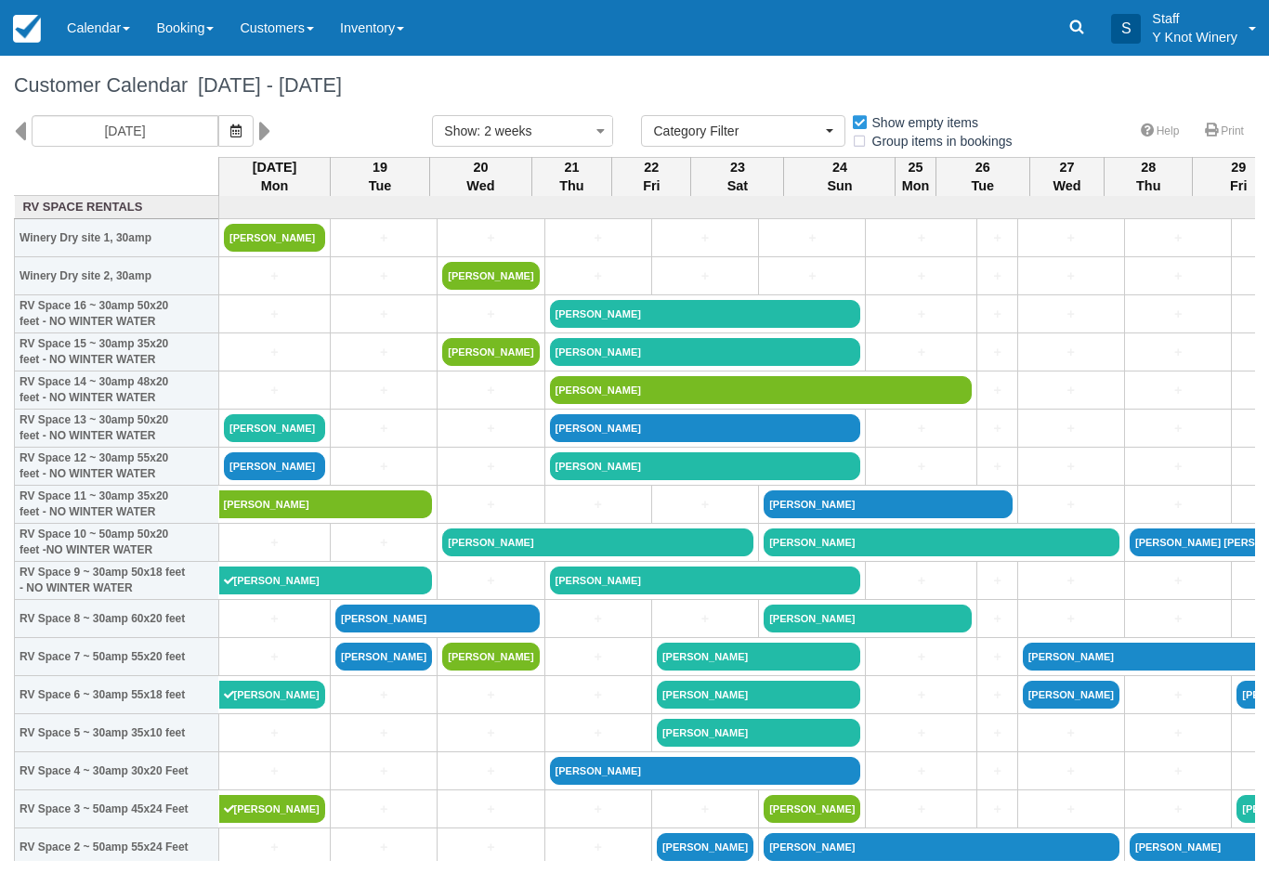
select select
click at [274, 594] on link "[PERSON_NAME]" at bounding box center [326, 581] width 214 height 28
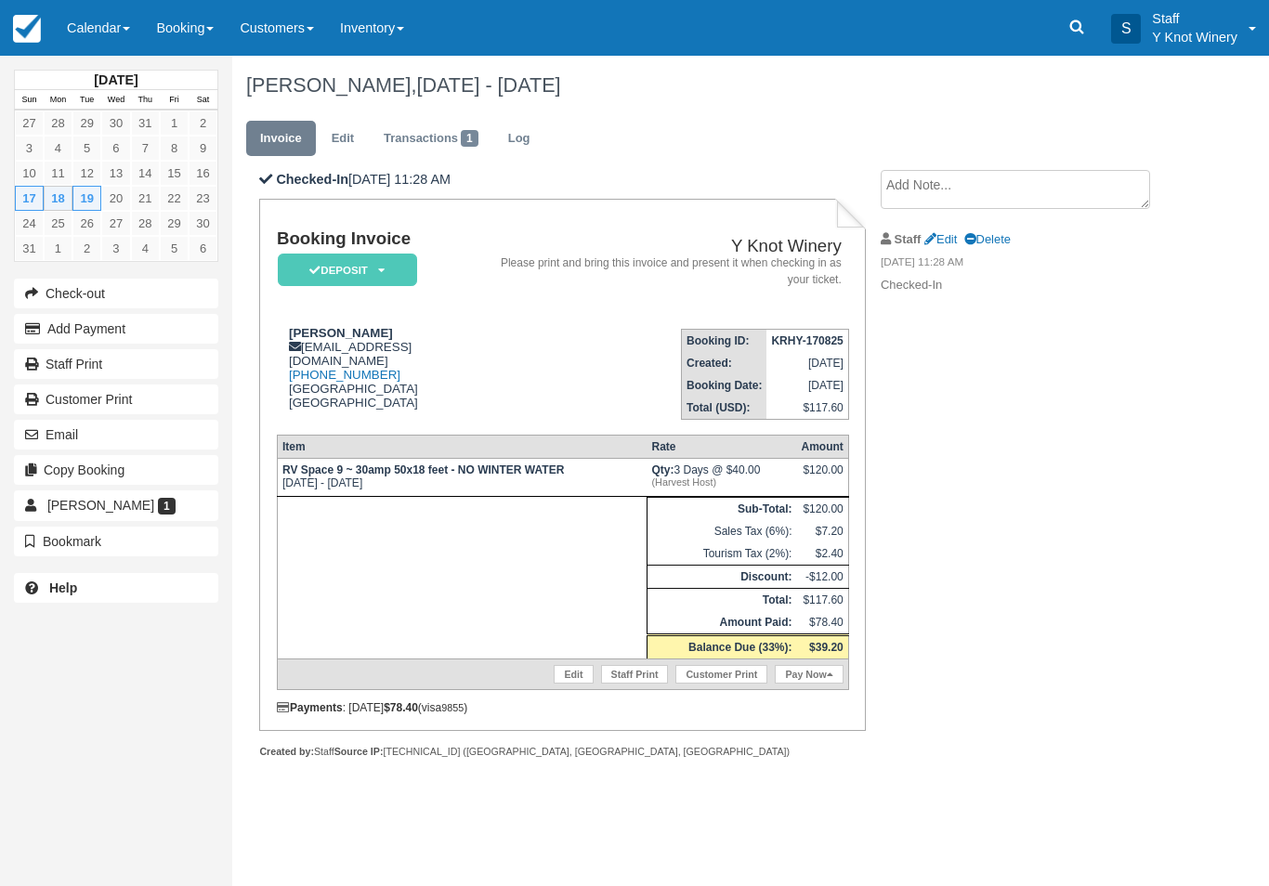
click at [149, 329] on button "Add Payment" at bounding box center [116, 329] width 204 height 30
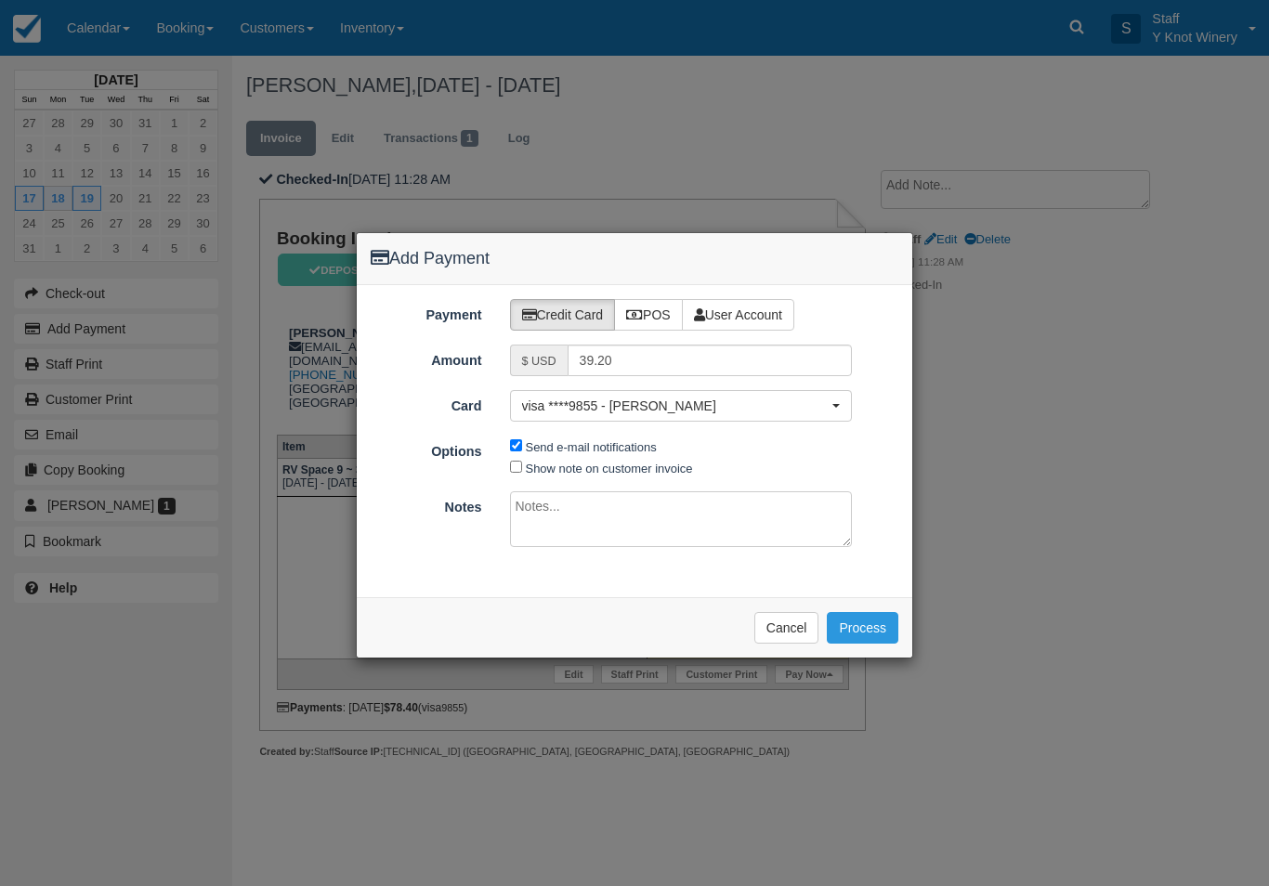
click at [879, 617] on button "Process" at bounding box center [863, 628] width 72 height 32
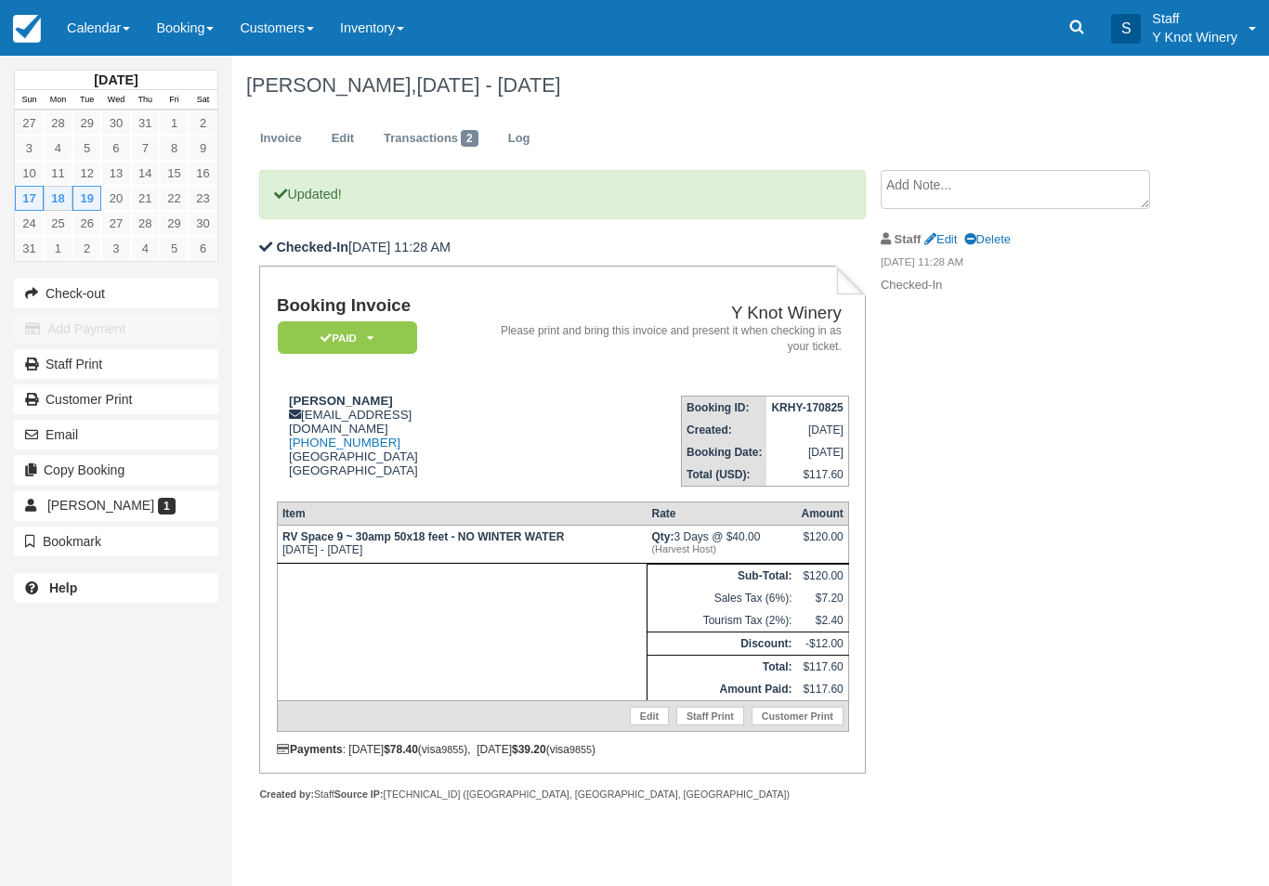
click at [112, 34] on link "Calendar" at bounding box center [98, 28] width 89 height 56
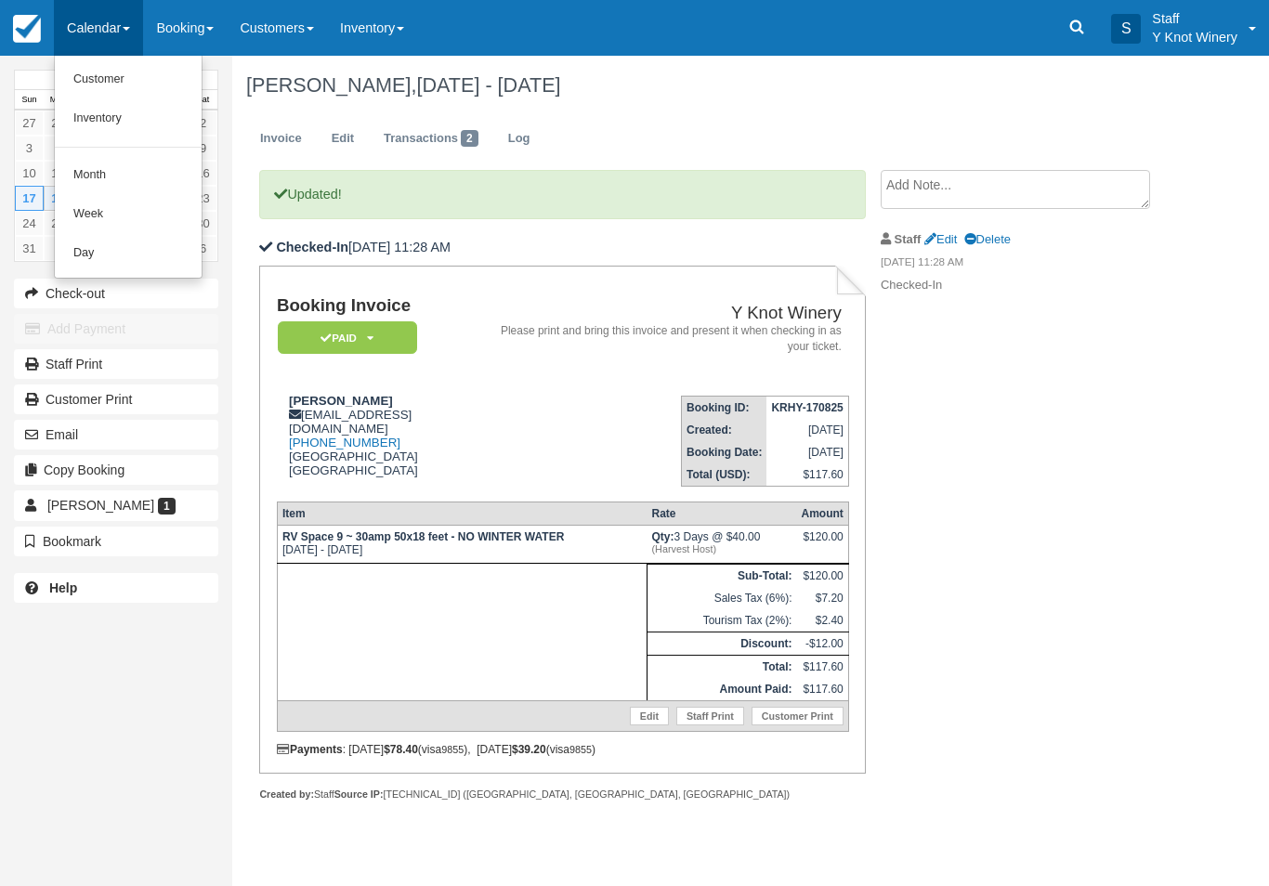
click at [133, 64] on link "Customer" at bounding box center [128, 79] width 147 height 39
